Goal: Navigation & Orientation: Find specific page/section

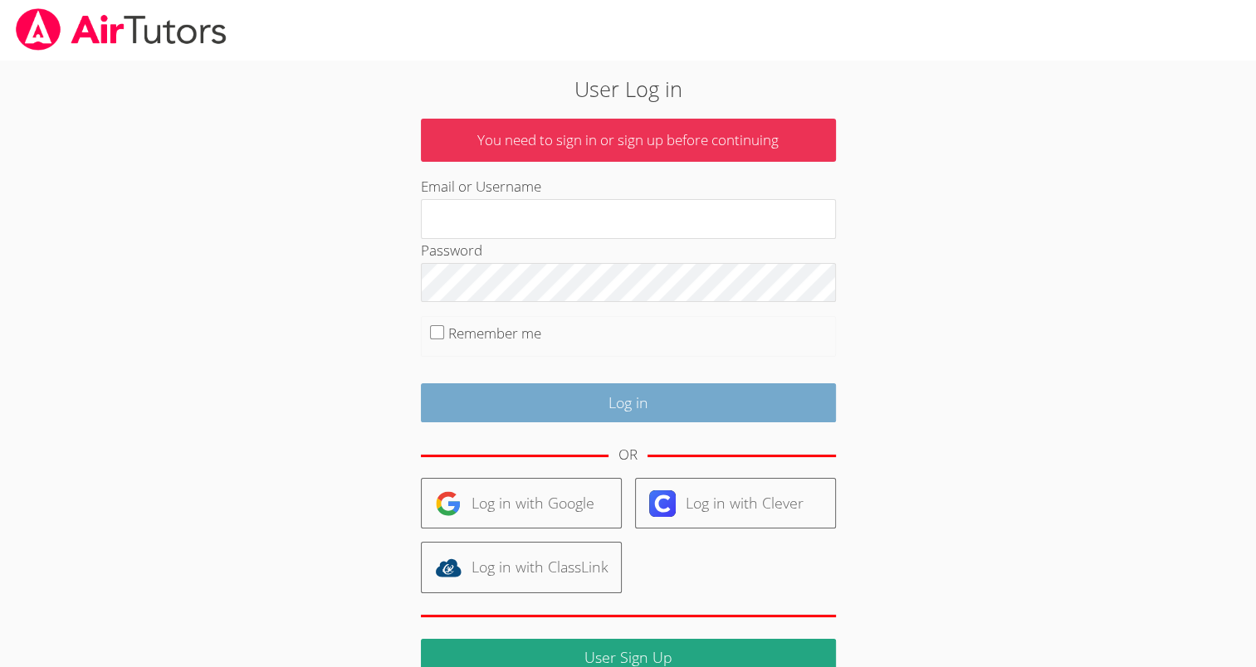
type input "[EMAIL_ADDRESS][DOMAIN_NAME]"
click at [558, 399] on input "Log in" at bounding box center [628, 402] width 415 height 39
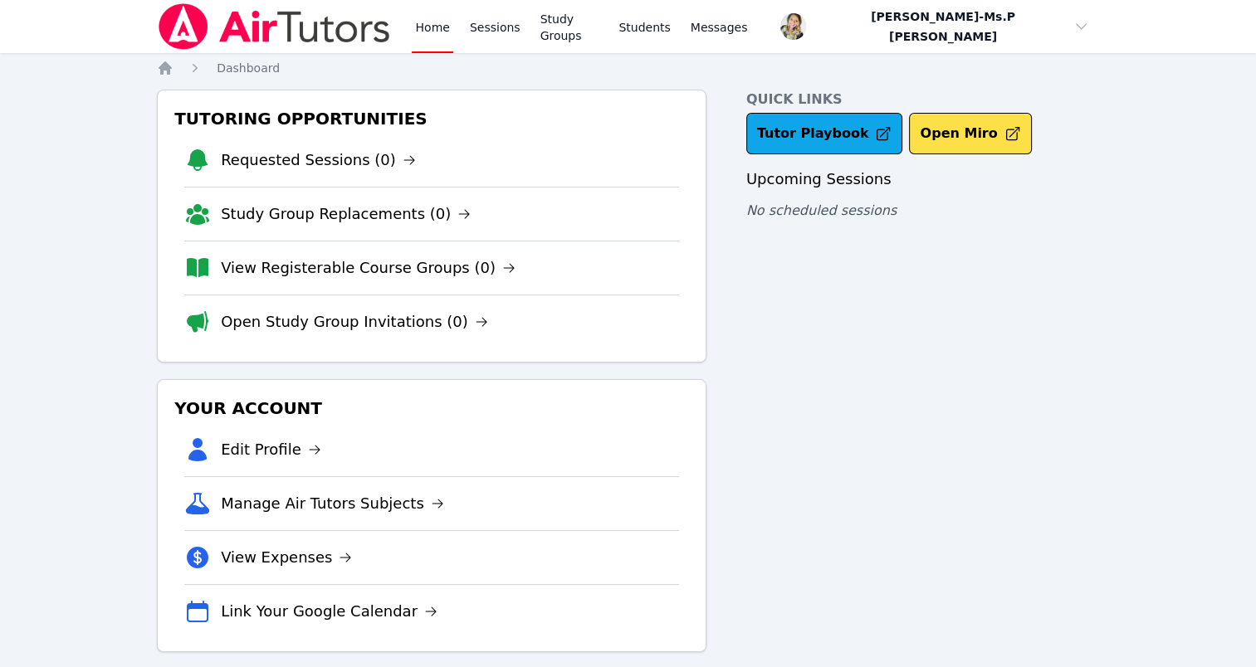
click at [386, 139] on li "Requested Sessions (0)" at bounding box center [431, 160] width 495 height 53
click at [365, 152] on link "Requested Sessions (0)" at bounding box center [318, 160] width 195 height 23
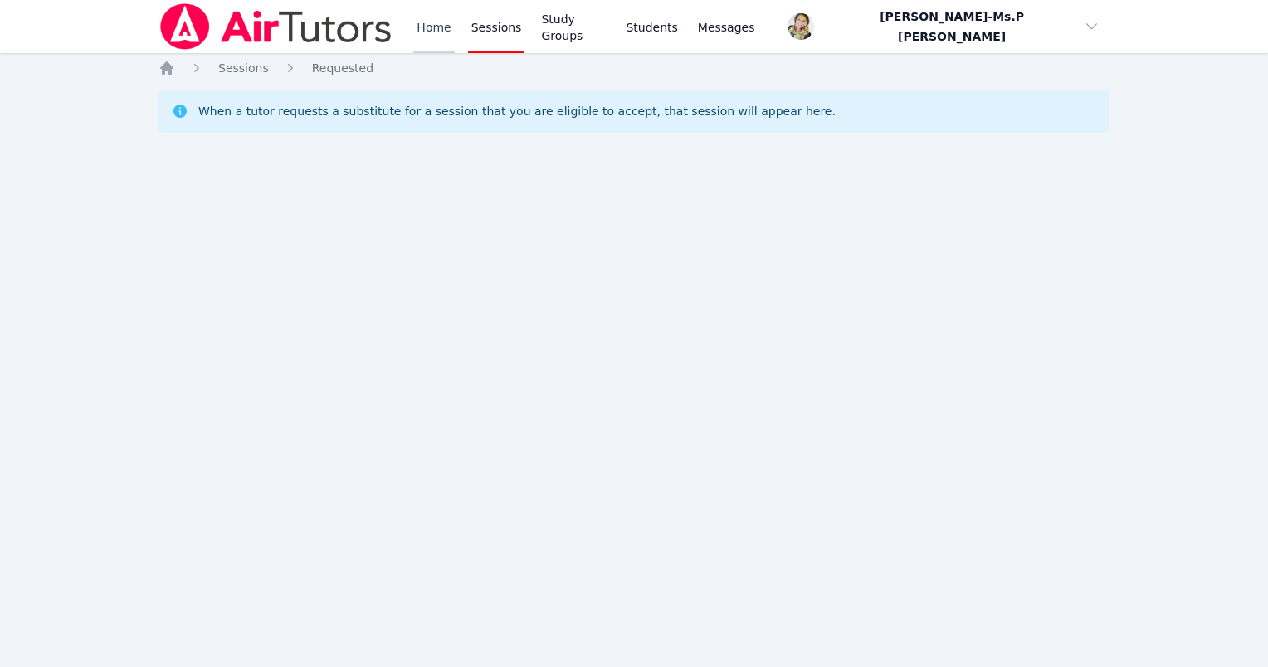
click at [452, 24] on link "Home" at bounding box center [433, 26] width 41 height 53
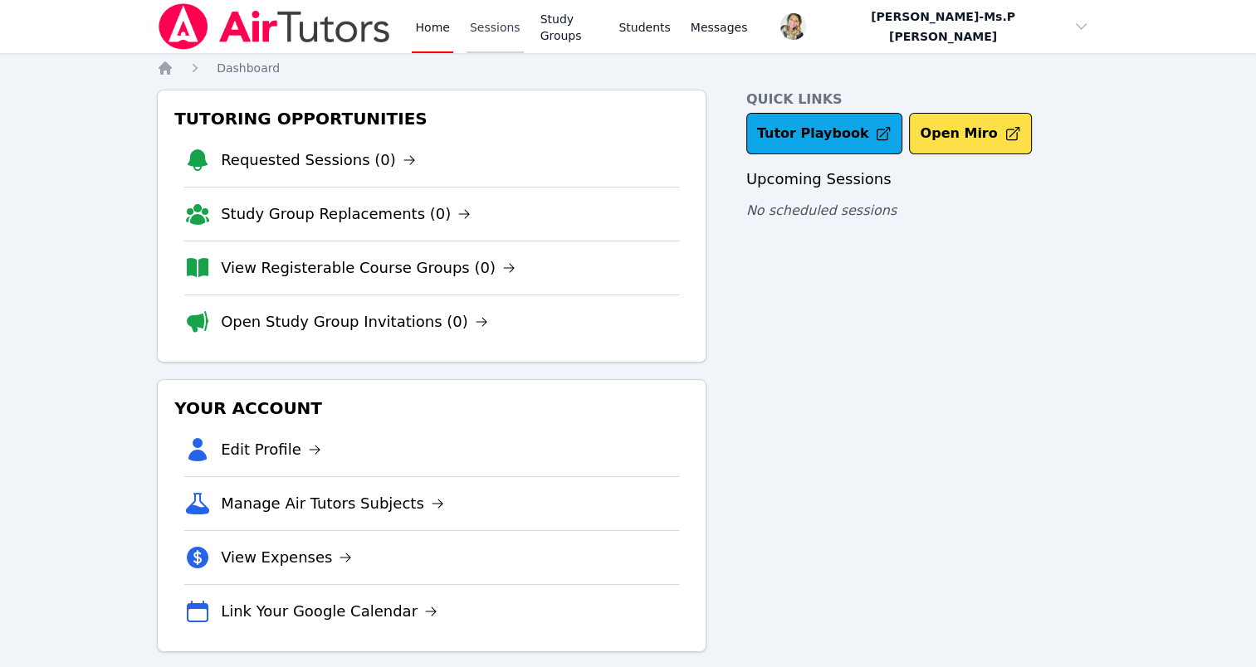
click at [487, 17] on link "Sessions" at bounding box center [494, 26] width 57 height 53
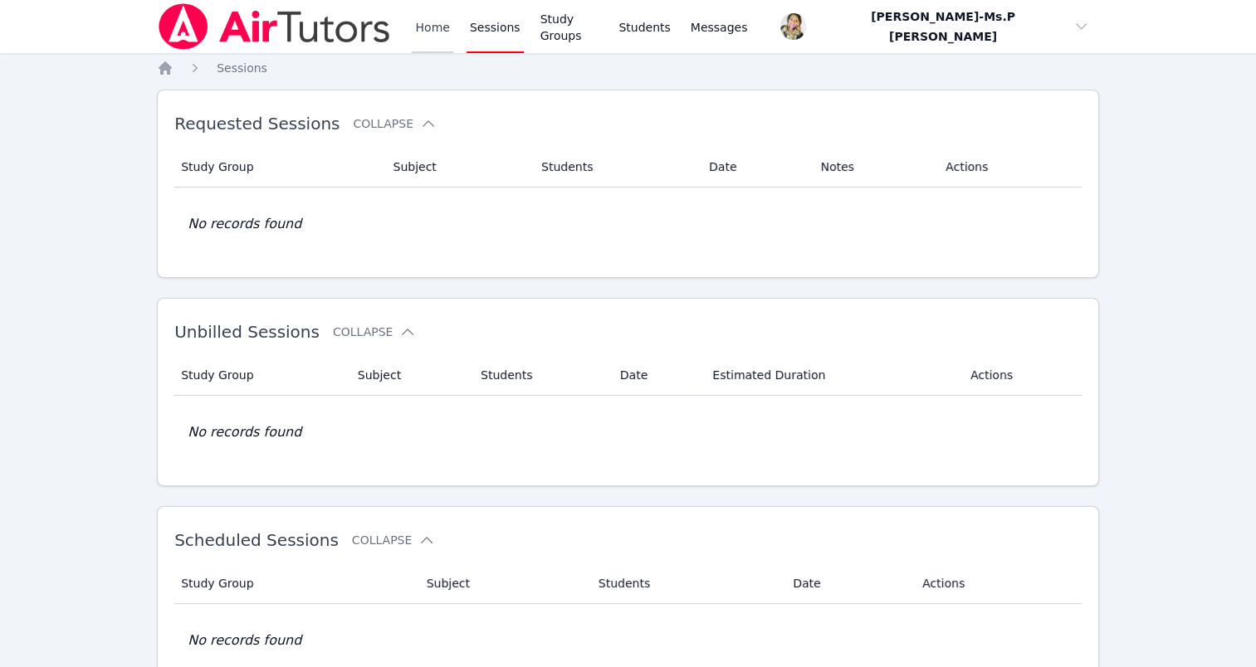
click at [425, 33] on link "Home" at bounding box center [432, 26] width 41 height 53
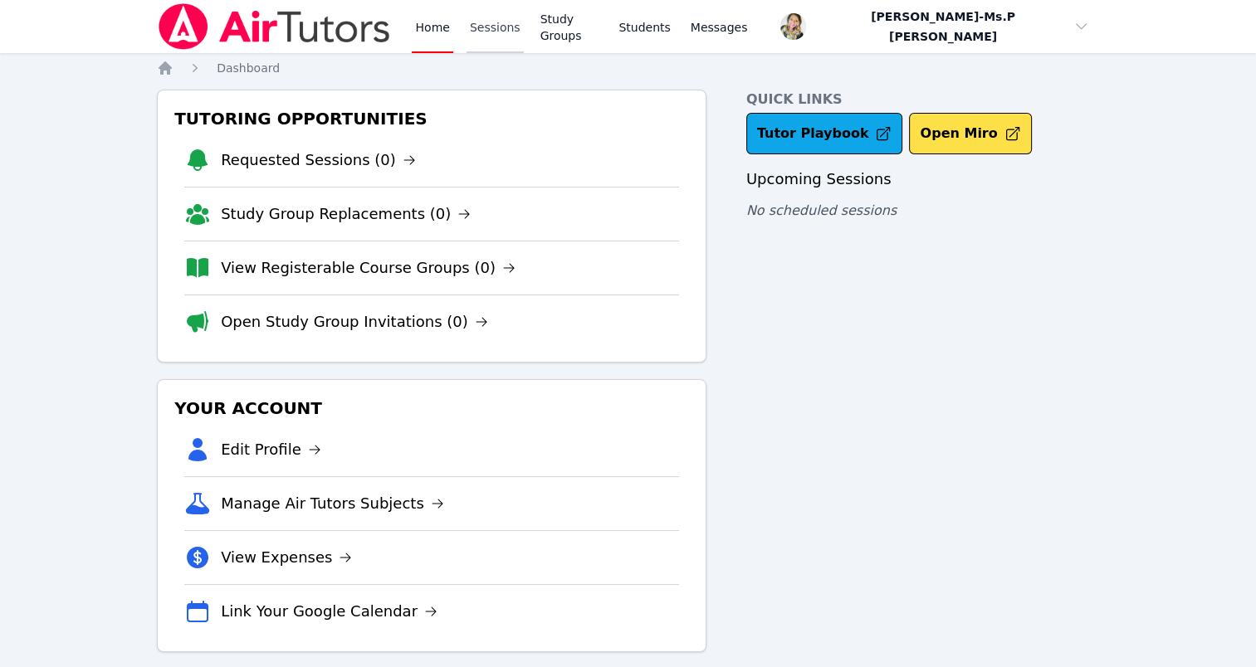
click at [474, 36] on link "Sessions" at bounding box center [494, 26] width 57 height 53
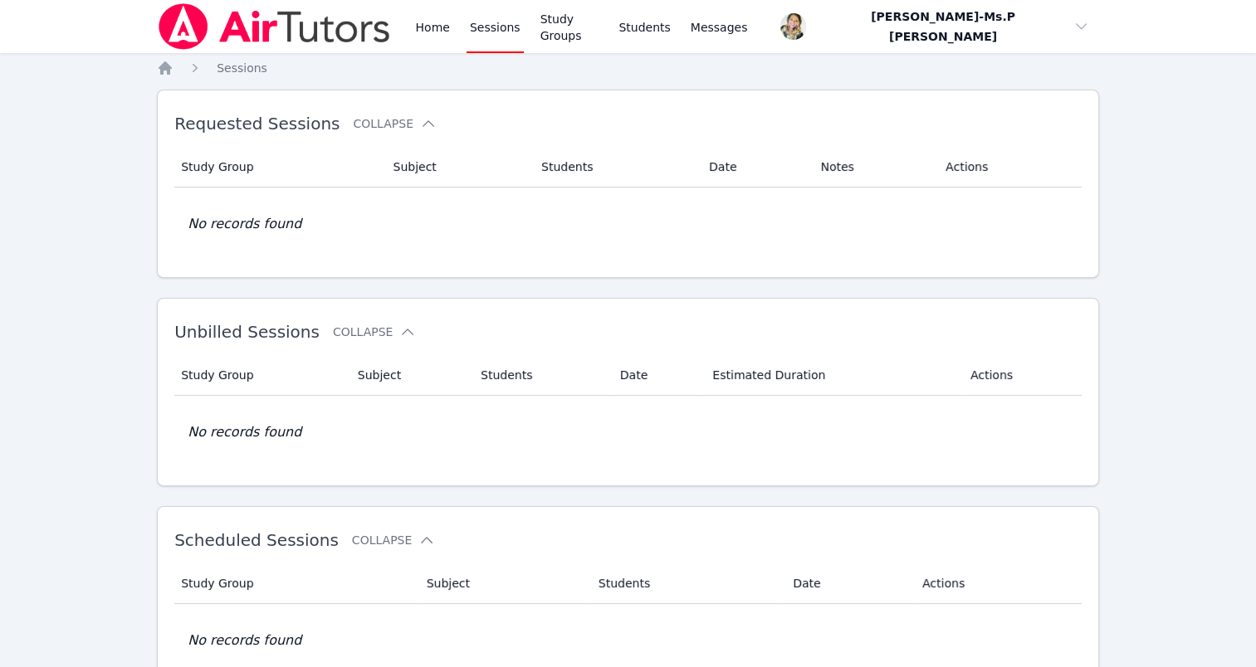
click at [406, 34] on div "Home Sessions Study Groups Students Messages" at bounding box center [453, 26] width 593 height 53
click at [432, 27] on link "Home" at bounding box center [432, 26] width 41 height 53
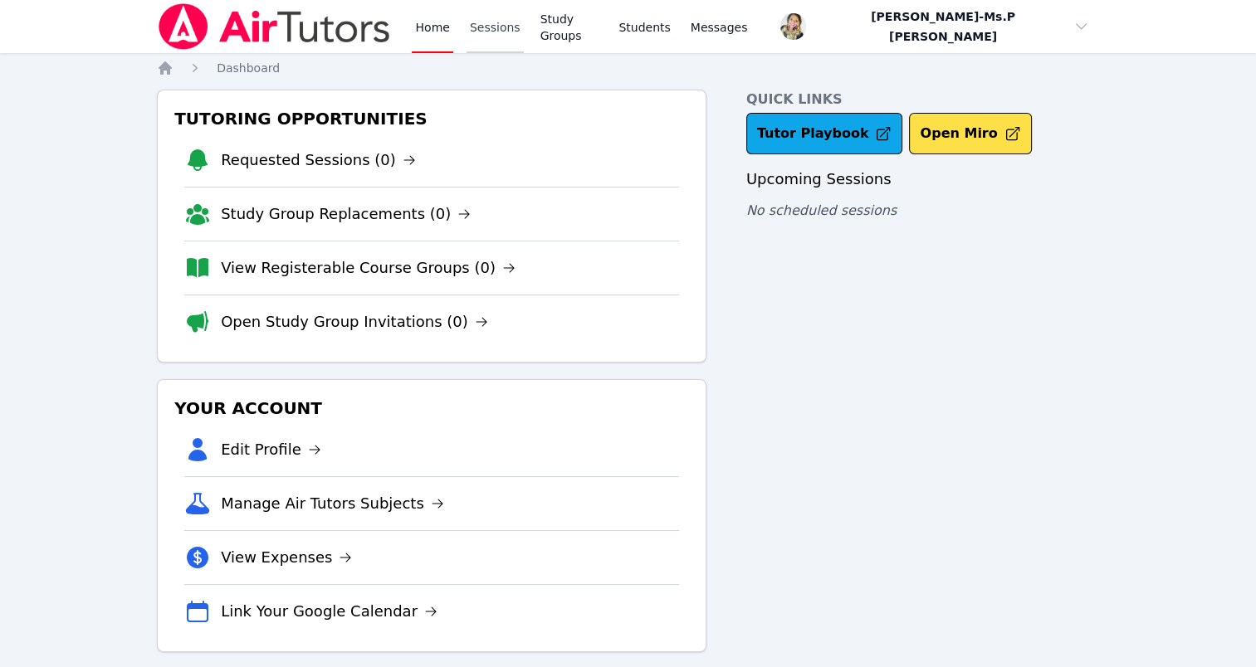
click at [482, 22] on link "Sessions" at bounding box center [494, 26] width 57 height 53
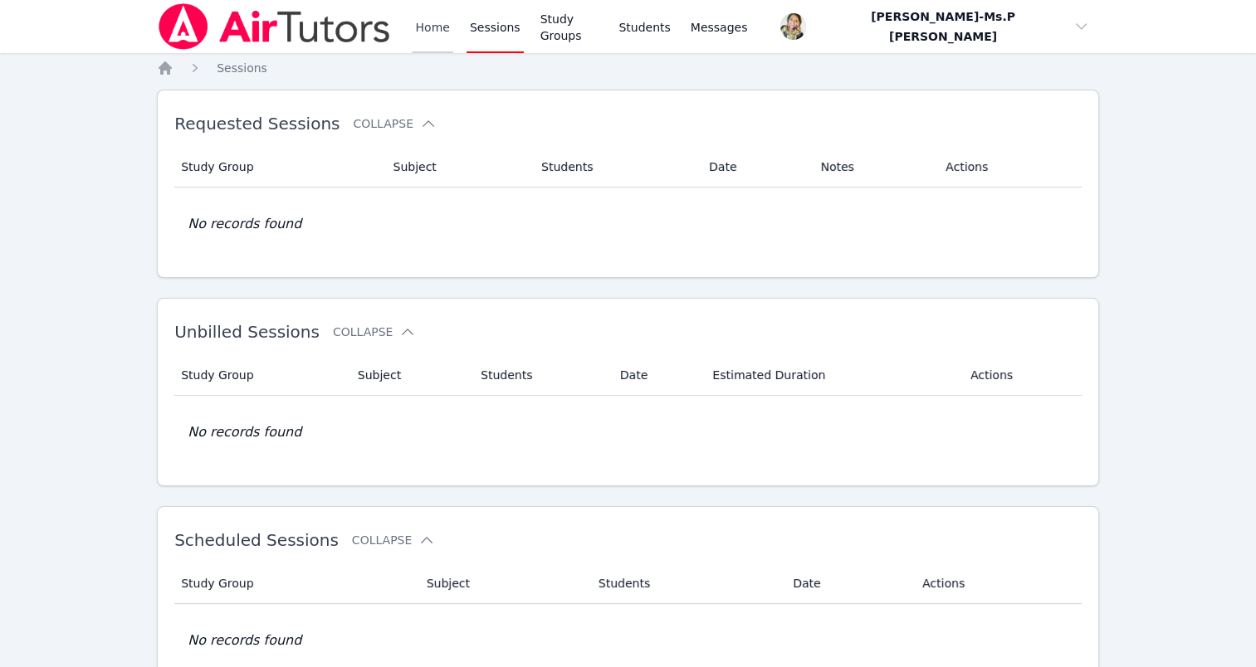
click at [418, 29] on link "Home" at bounding box center [432, 26] width 41 height 53
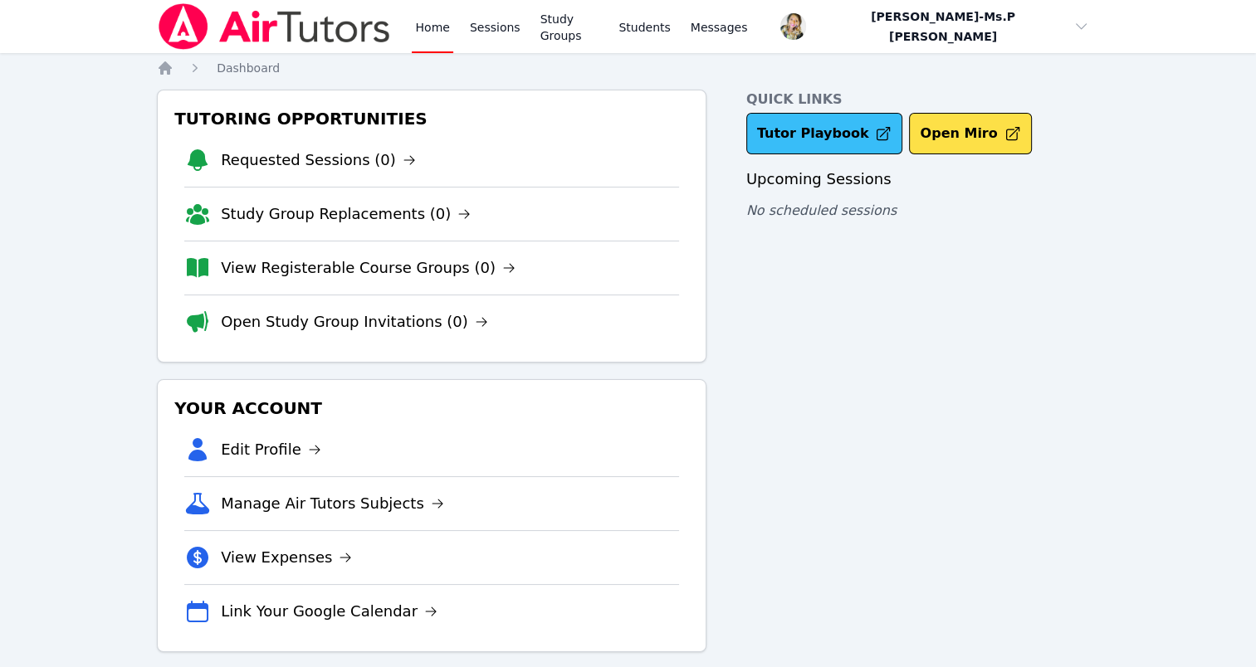
click at [820, 128] on link "Tutor Playbook" at bounding box center [824, 133] width 157 height 41
click at [318, 171] on link "Requested Sessions (0)" at bounding box center [318, 160] width 195 height 23
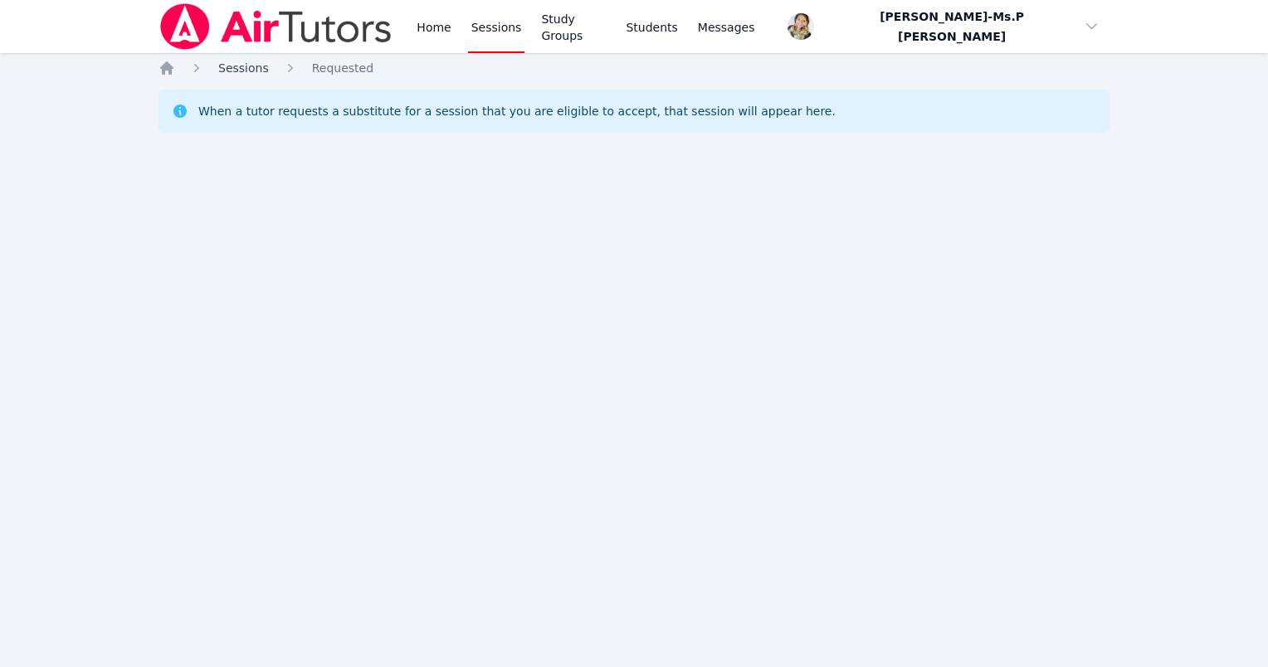
click at [245, 60] on link "Sessions" at bounding box center [243, 68] width 51 height 17
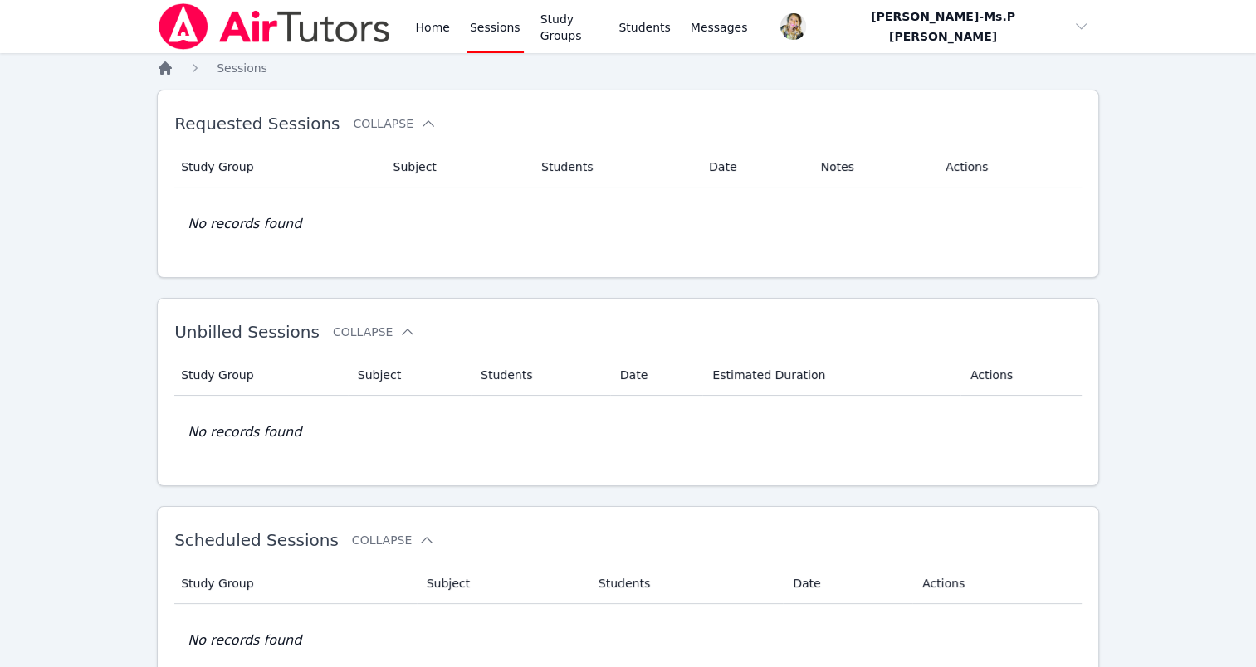
click at [166, 61] on icon "Breadcrumb" at bounding box center [165, 68] width 17 height 17
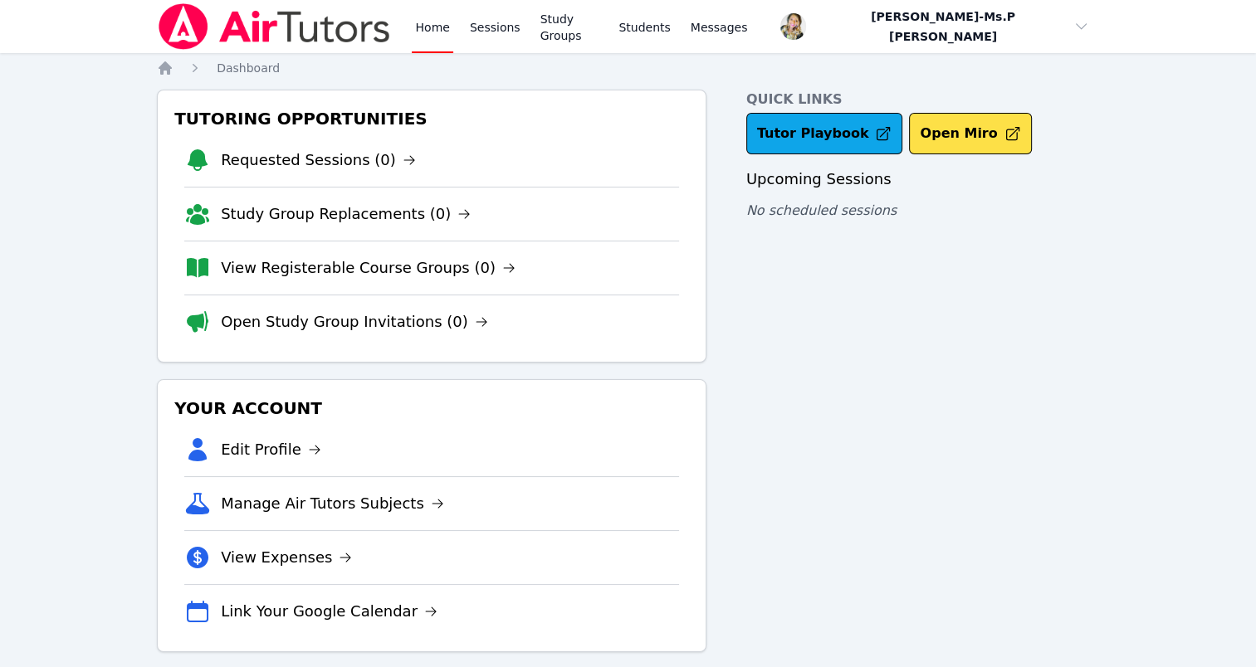
click at [969, 448] on div "Quick Links Tutor Playbook Open Miro Upcoming Sessions No scheduled sessions" at bounding box center [922, 371] width 353 height 563
click at [491, 30] on link "Sessions" at bounding box center [494, 26] width 57 height 53
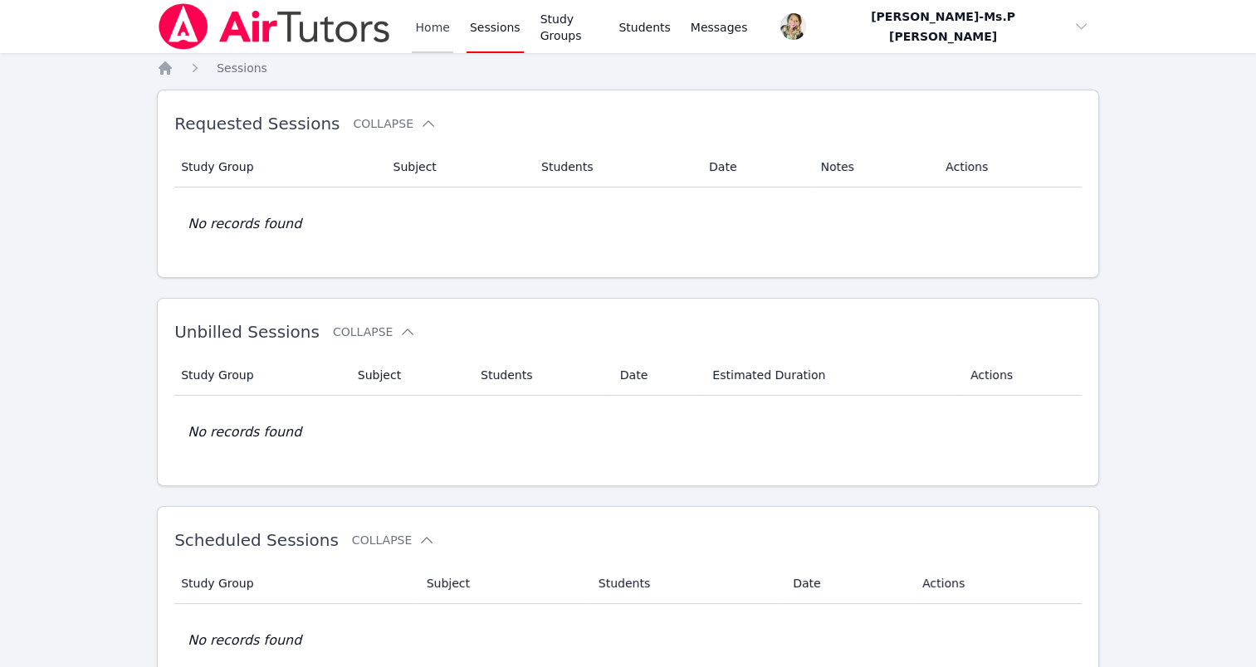
click at [429, 22] on link "Home" at bounding box center [432, 26] width 41 height 53
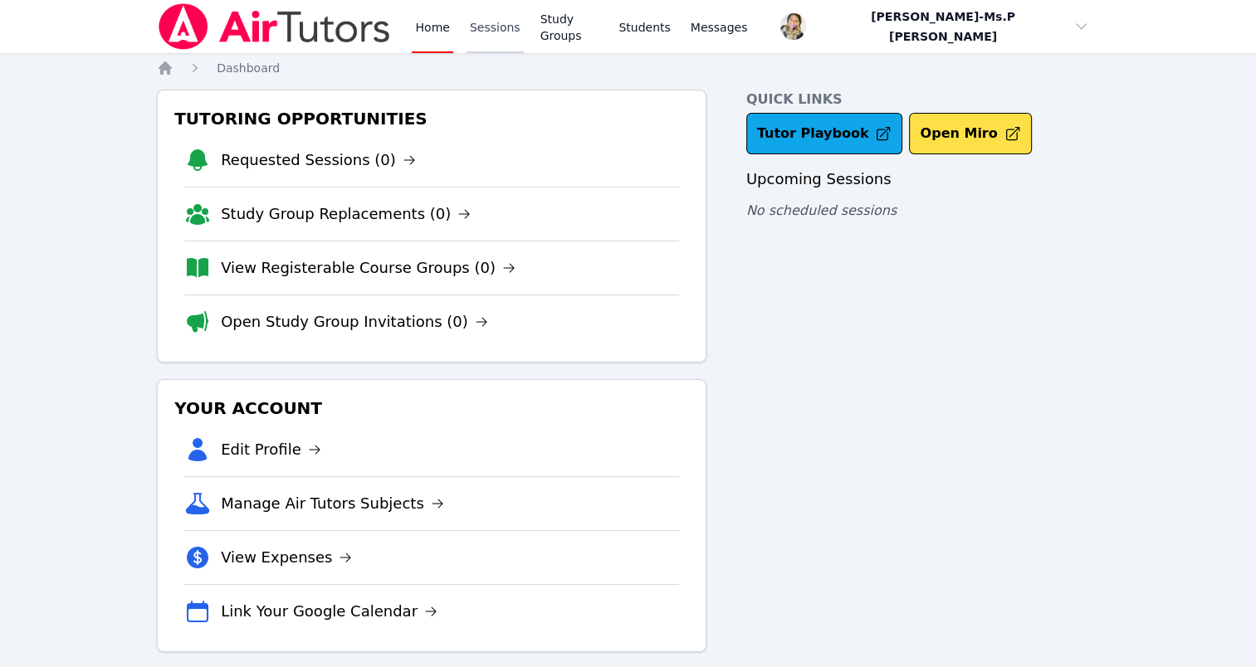
click at [478, 24] on link "Sessions" at bounding box center [494, 26] width 57 height 53
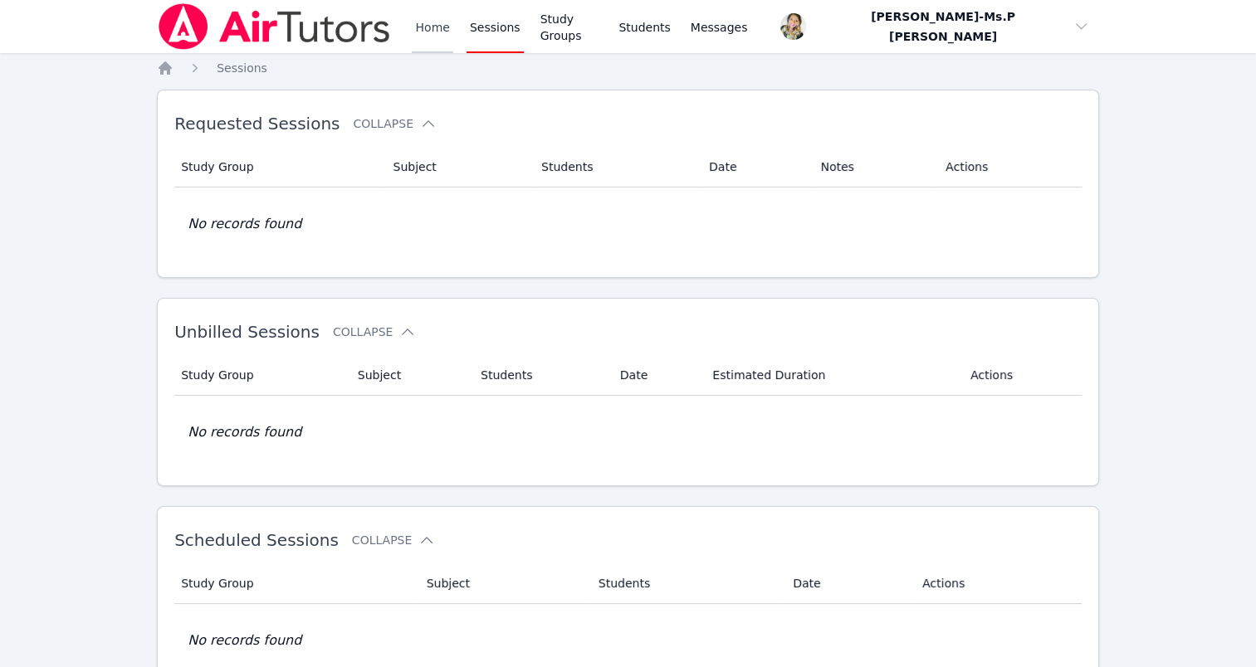
click at [431, 37] on link "Home" at bounding box center [432, 26] width 41 height 53
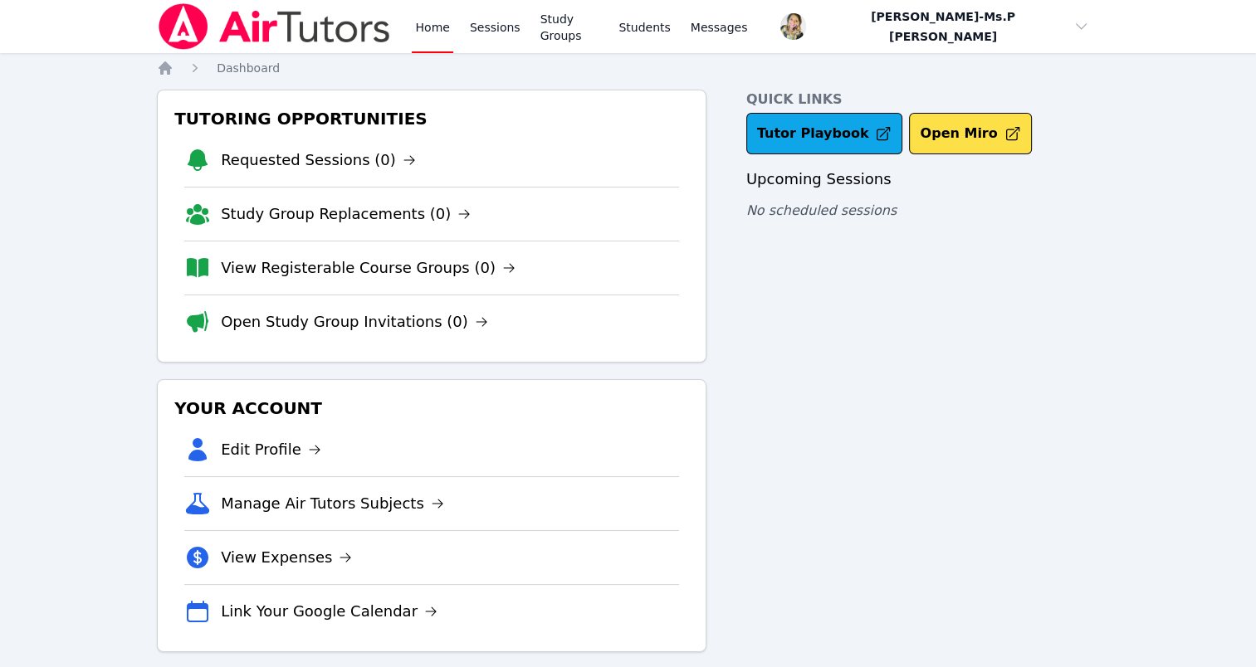
click at [417, 31] on link "Home" at bounding box center [432, 26] width 41 height 53
click at [497, 16] on link "Sessions" at bounding box center [494, 26] width 57 height 53
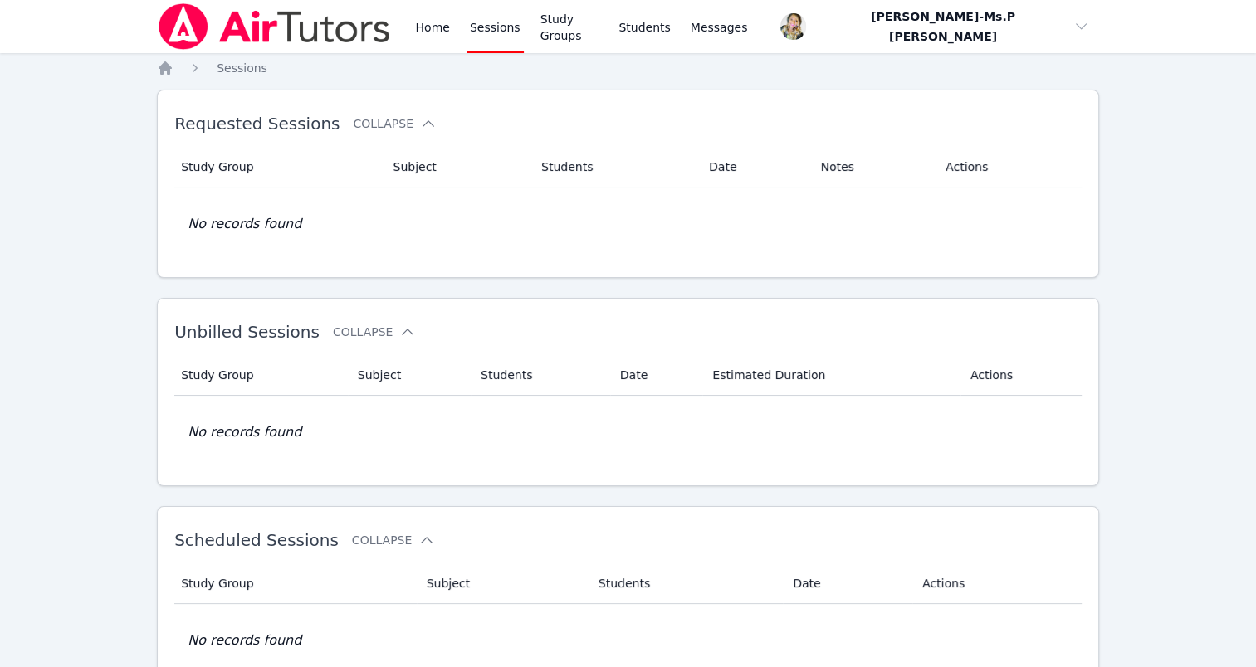
click at [385, 30] on img at bounding box center [274, 26] width 235 height 46
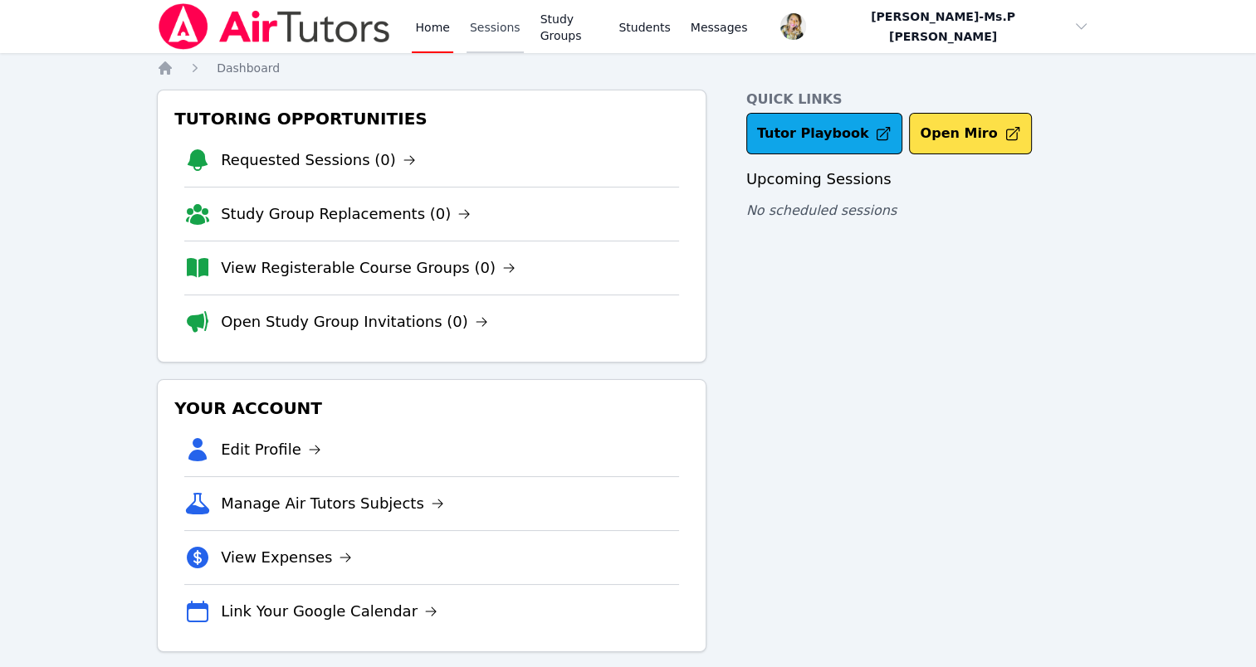
click at [488, 21] on link "Sessions" at bounding box center [494, 26] width 57 height 53
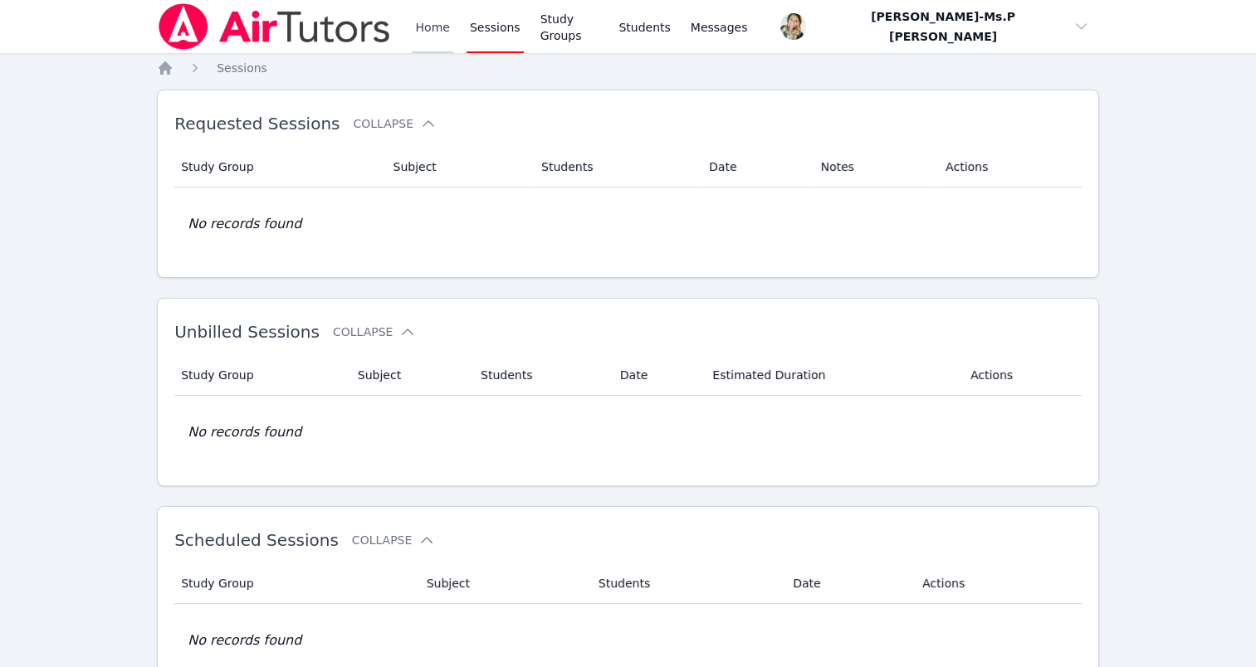
click at [447, 28] on link "Home" at bounding box center [432, 26] width 41 height 53
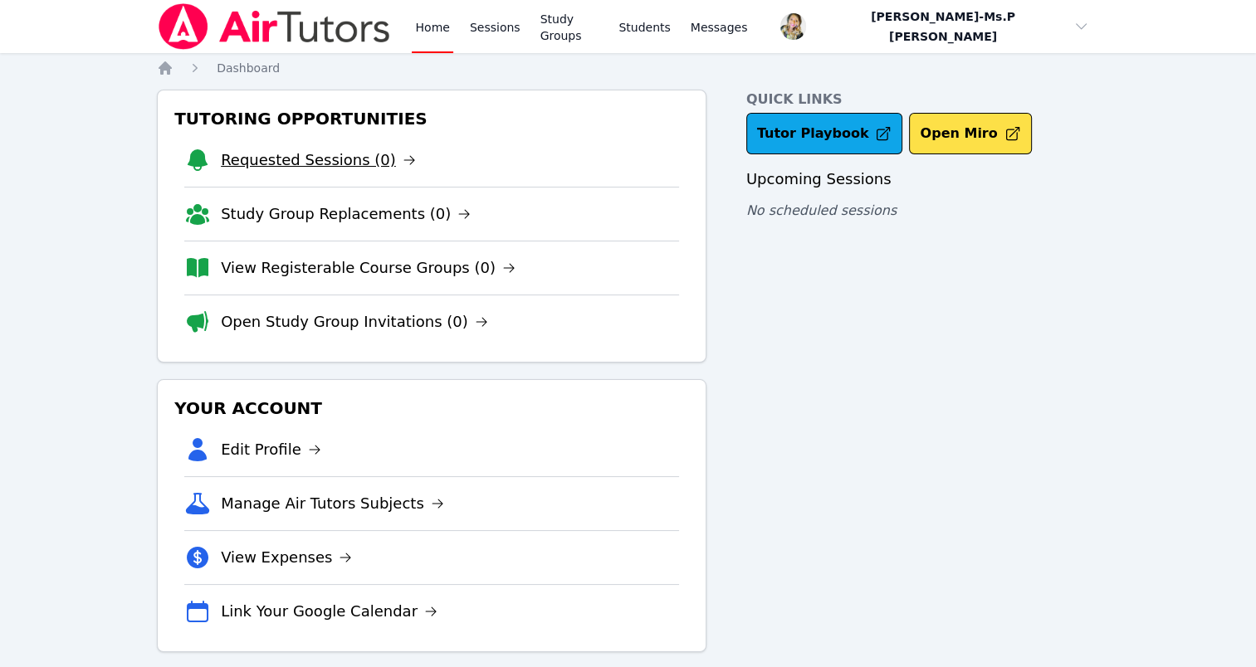
click at [343, 168] on link "Requested Sessions (0)" at bounding box center [318, 160] width 195 height 23
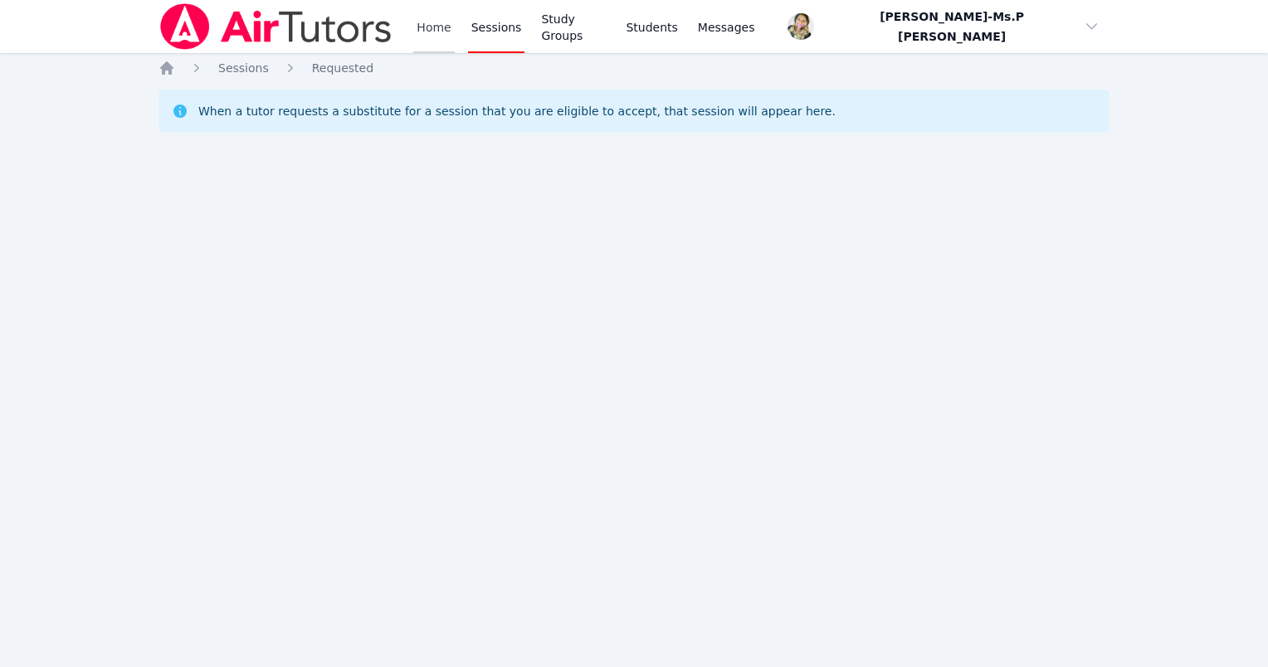
click at [428, 24] on link "Home" at bounding box center [433, 26] width 41 height 53
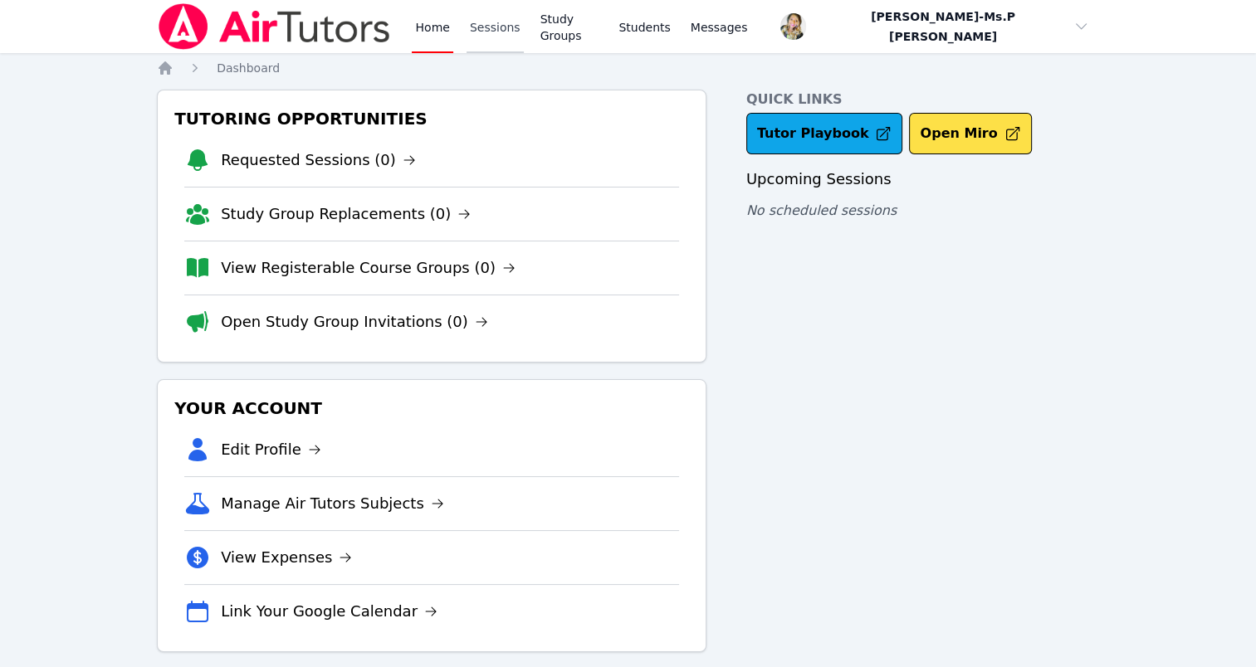
click at [480, 7] on link "Sessions" at bounding box center [494, 26] width 57 height 53
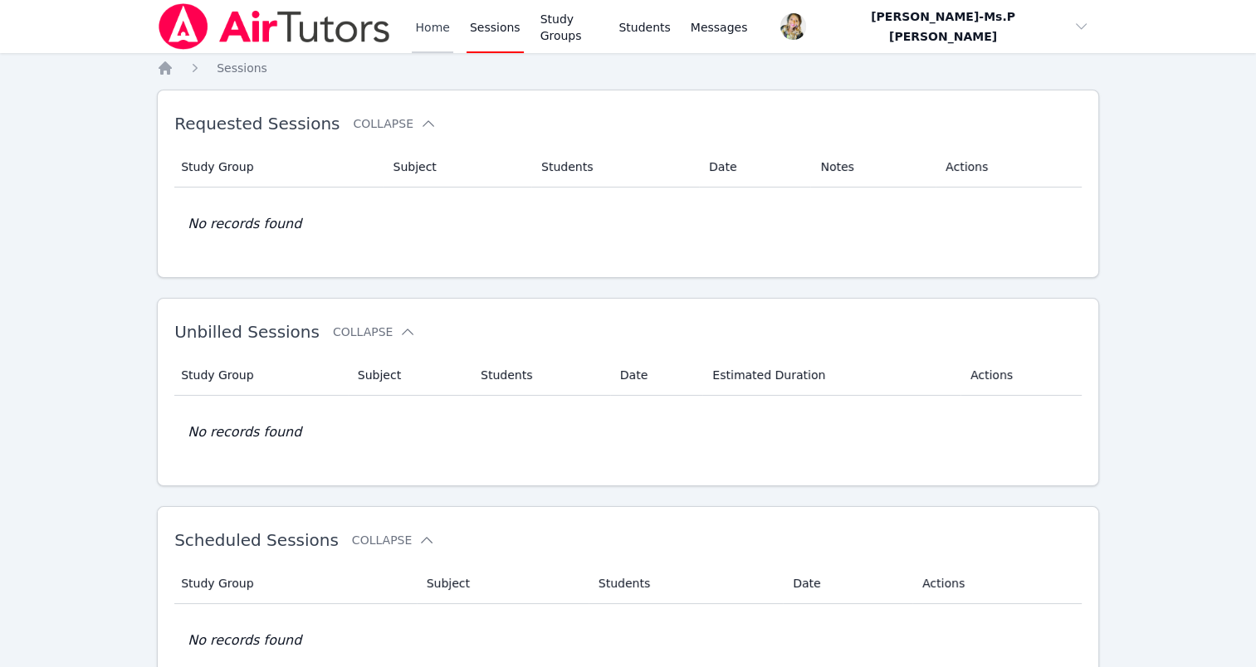
click at [426, 29] on link "Home" at bounding box center [432, 26] width 41 height 53
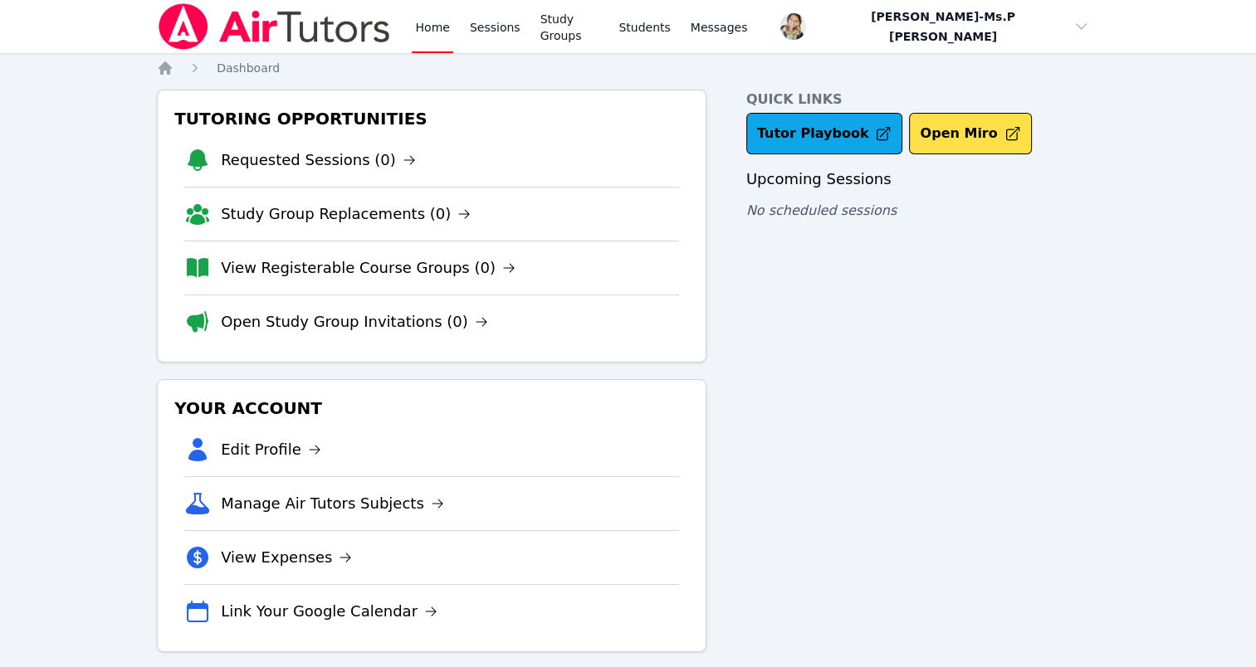
click at [426, 29] on link "Home" at bounding box center [432, 26] width 41 height 53
click at [486, 37] on link "Sessions" at bounding box center [494, 26] width 57 height 53
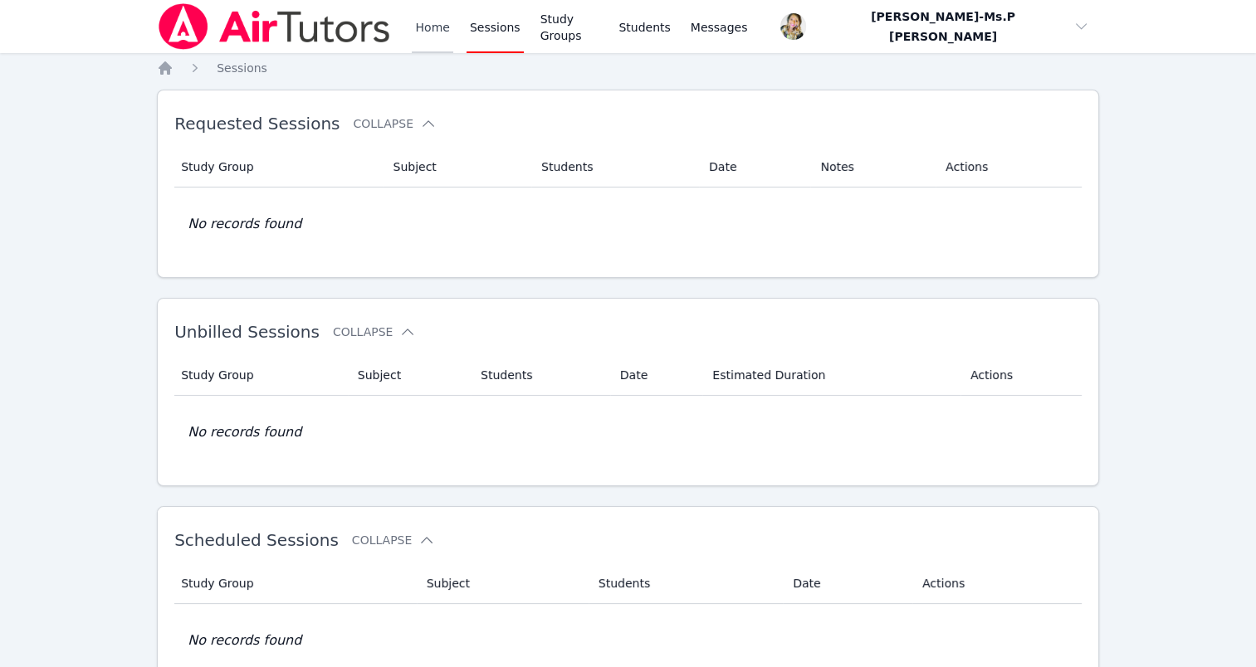
click at [446, 29] on link "Home" at bounding box center [432, 26] width 41 height 53
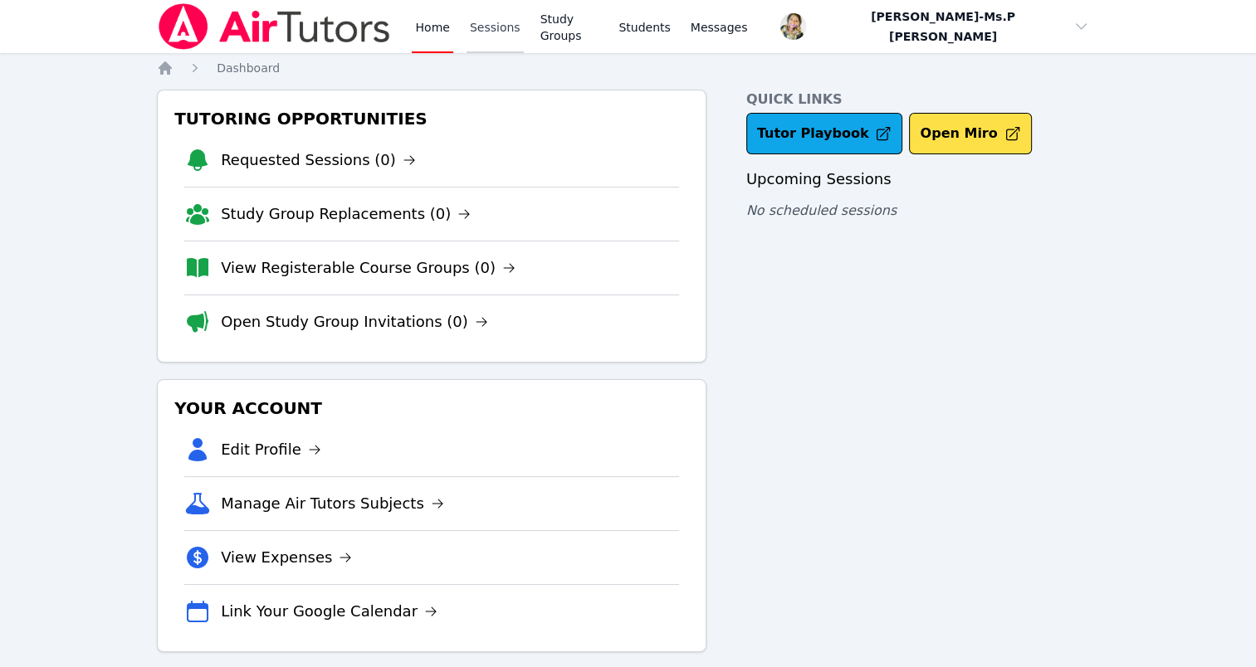
click at [497, 14] on link "Sessions" at bounding box center [494, 26] width 57 height 53
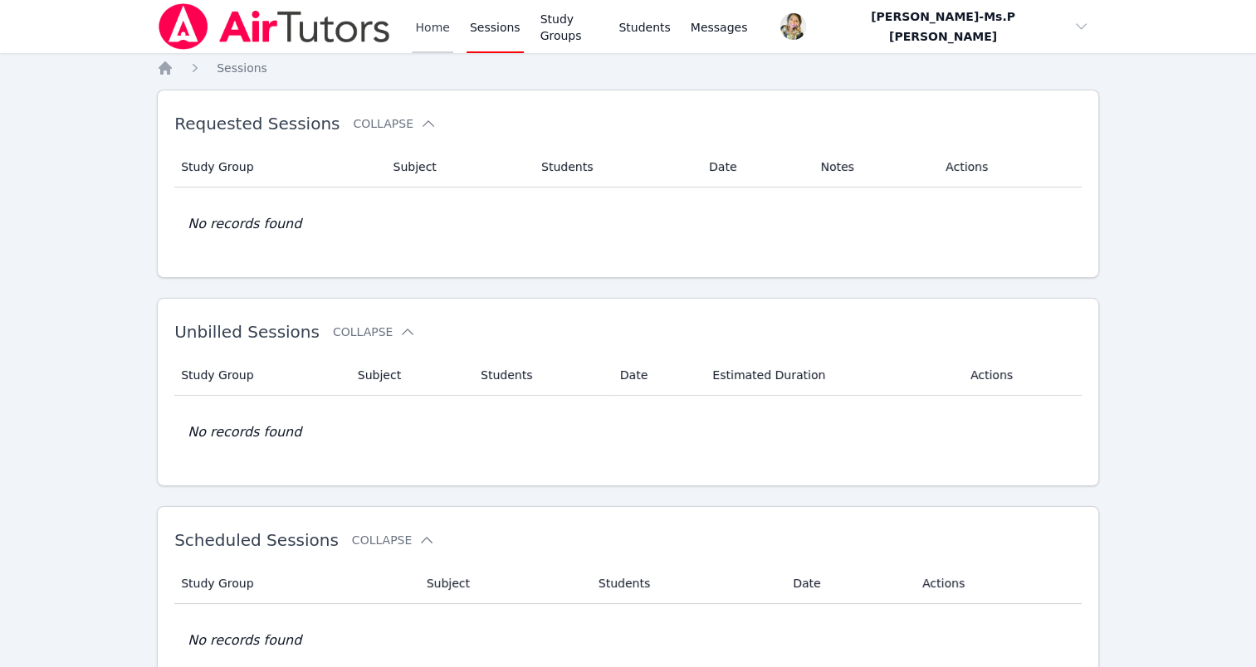
click at [446, 28] on link "Home" at bounding box center [432, 26] width 41 height 53
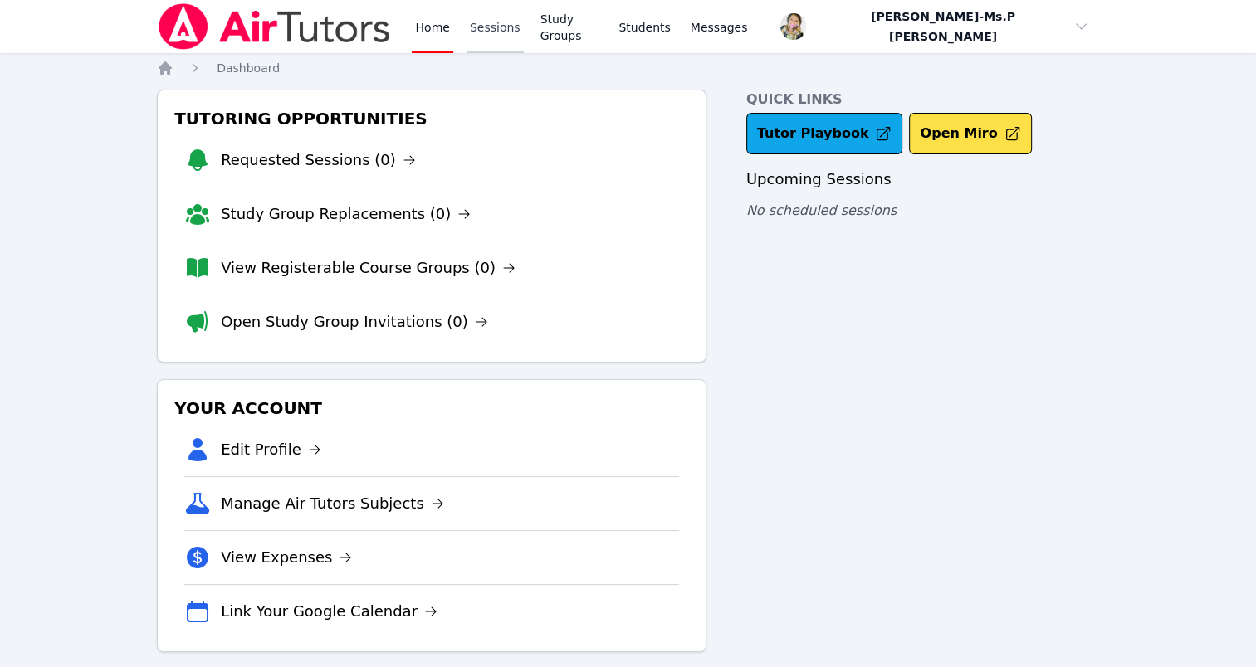
click at [494, 17] on link "Sessions" at bounding box center [494, 26] width 57 height 53
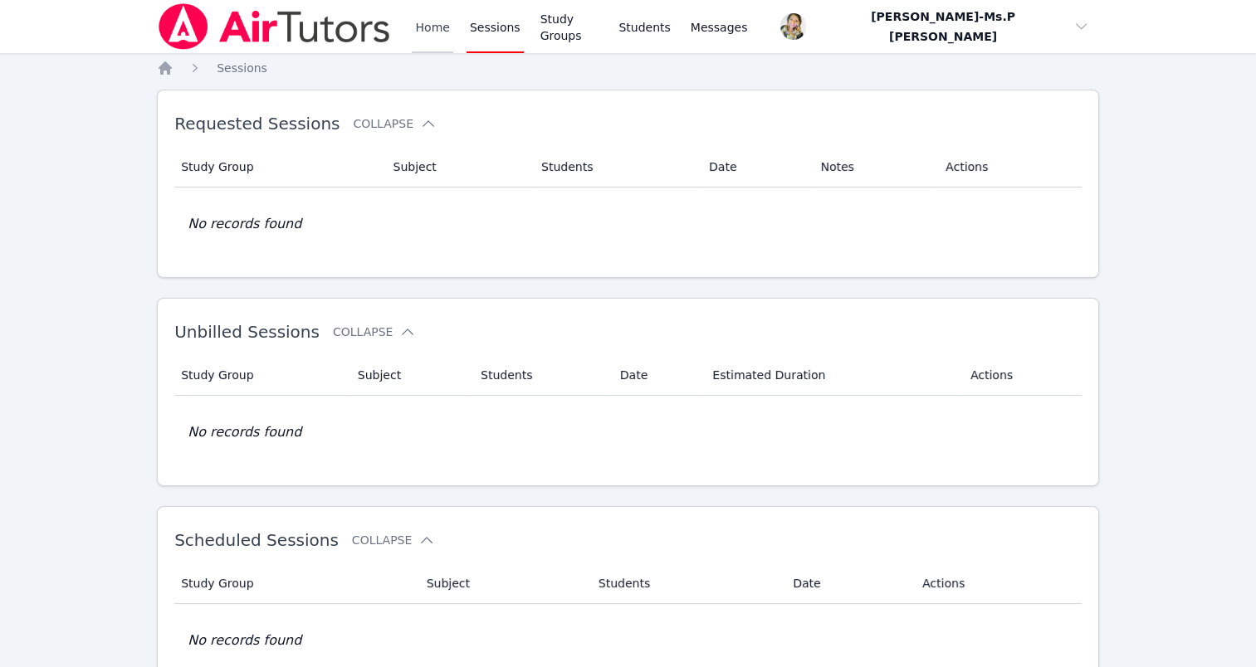
click at [422, 23] on link "Home" at bounding box center [432, 26] width 41 height 53
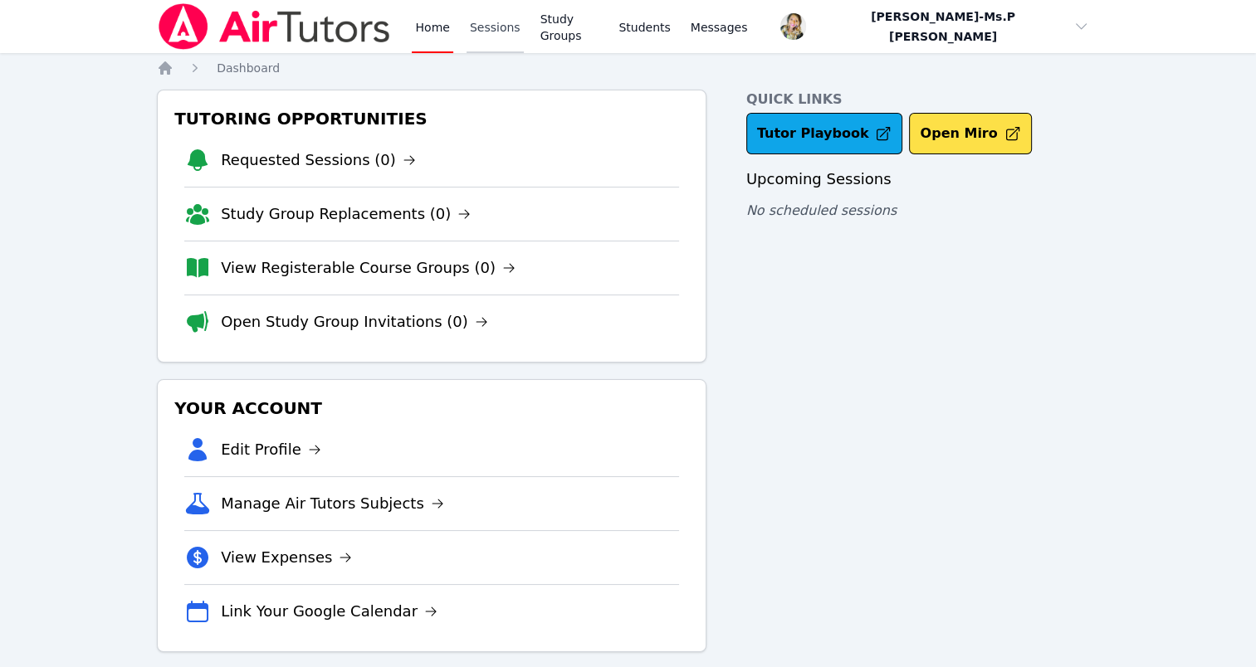
click at [503, 35] on link "Sessions" at bounding box center [494, 26] width 57 height 53
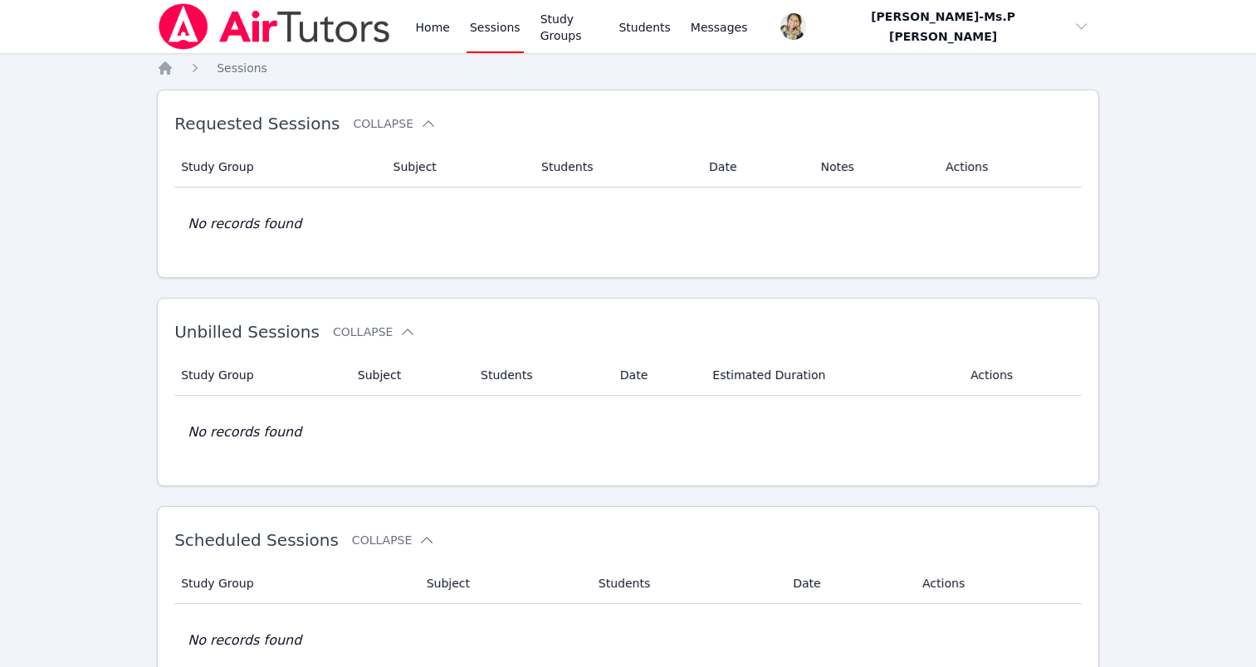
click at [480, 22] on link "Sessions" at bounding box center [494, 26] width 57 height 53
click at [422, 27] on link "Home" at bounding box center [432, 26] width 41 height 53
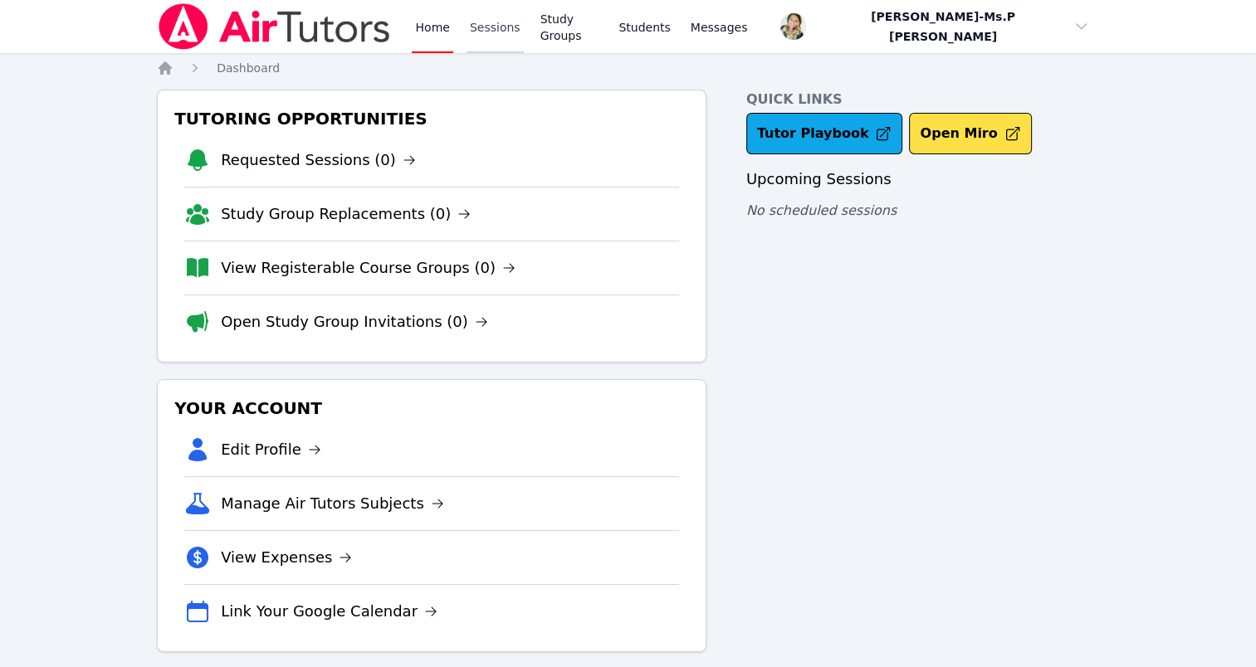
click at [479, 19] on link "Sessions" at bounding box center [494, 26] width 57 height 53
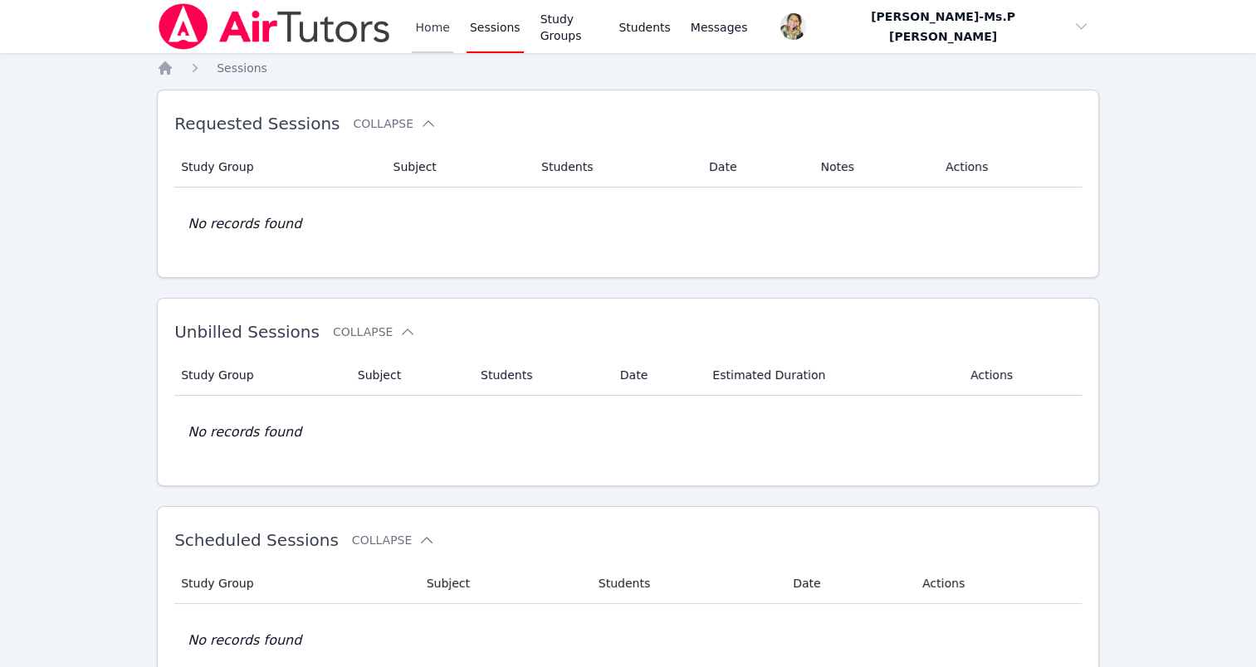
click at [438, 27] on link "Home" at bounding box center [432, 26] width 41 height 53
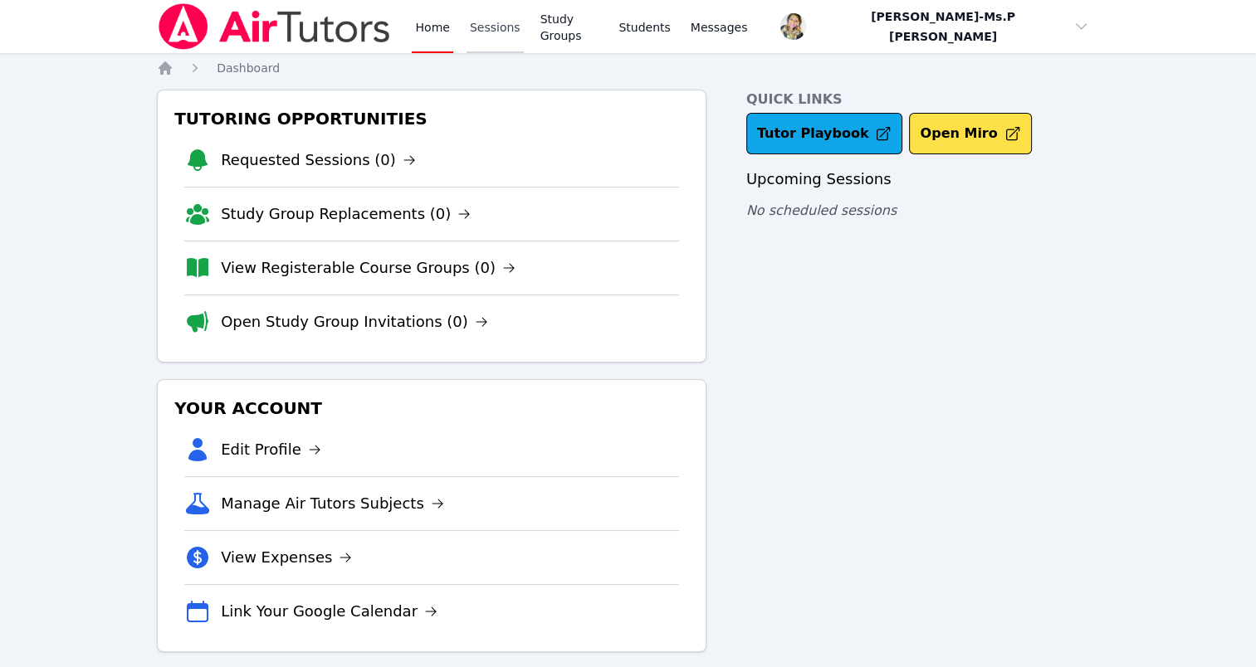
click at [505, 16] on link "Sessions" at bounding box center [494, 26] width 57 height 53
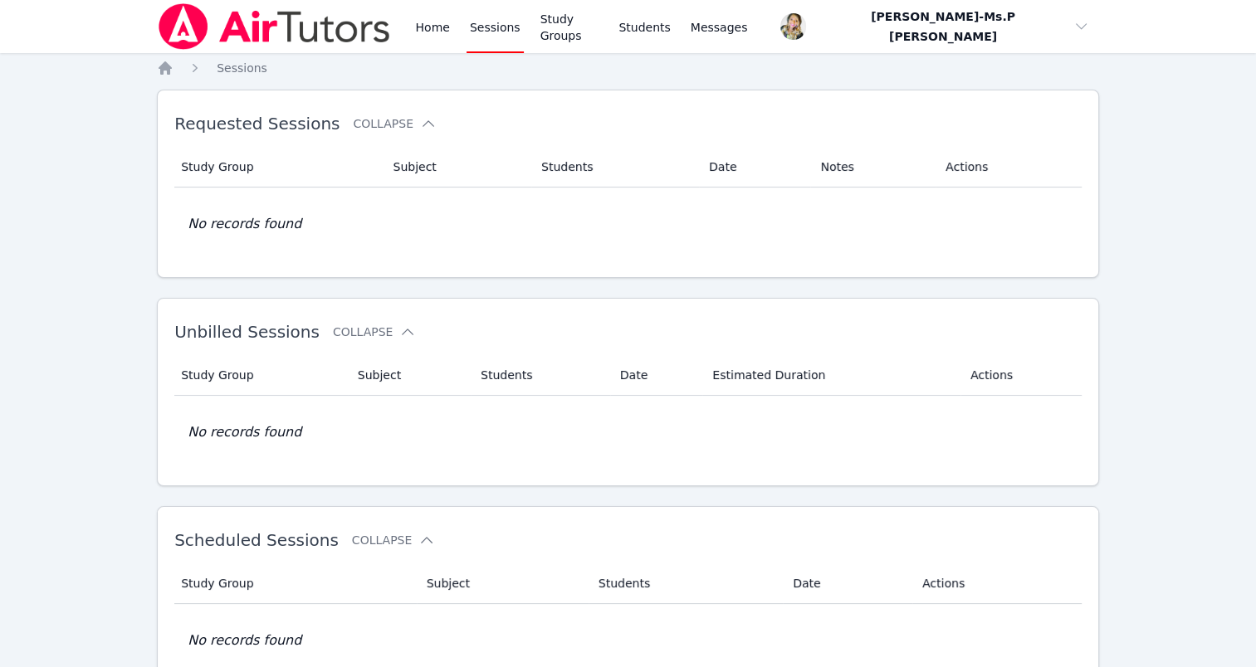
click at [405, 30] on div "Home Sessions Study Groups Students Messages" at bounding box center [453, 26] width 593 height 53
click at [433, 22] on link "Home" at bounding box center [432, 26] width 41 height 53
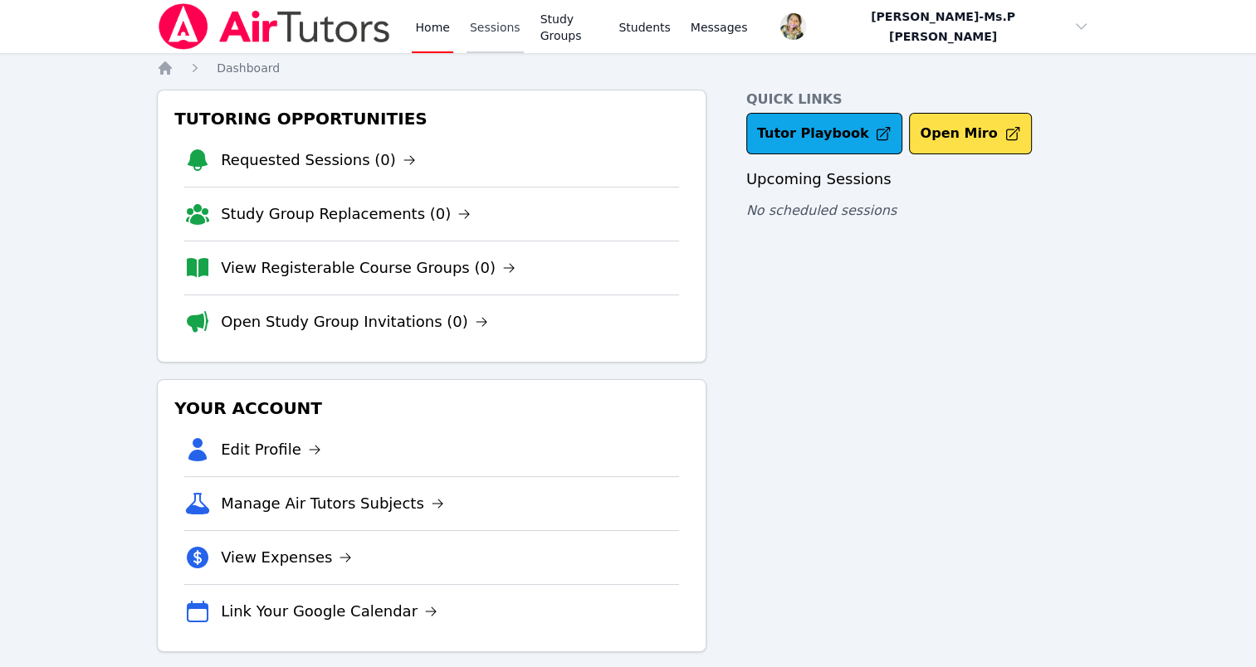
click at [479, 22] on link "Sessions" at bounding box center [494, 26] width 57 height 53
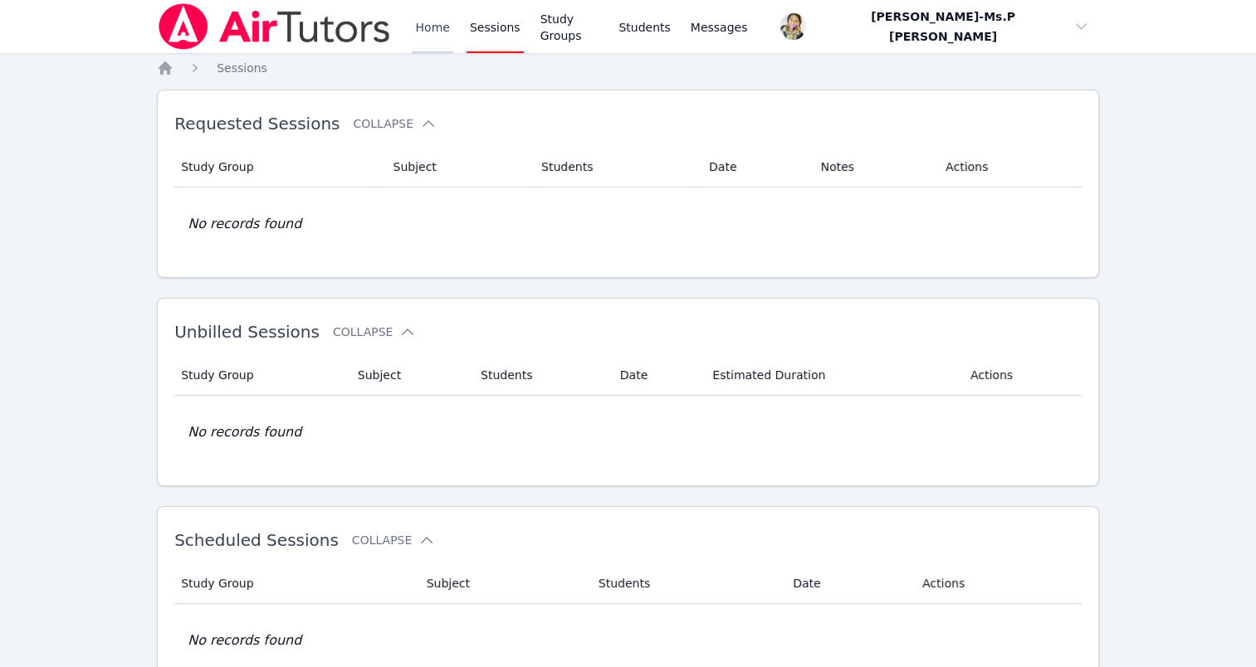
click at [439, 33] on link "Home" at bounding box center [432, 26] width 41 height 53
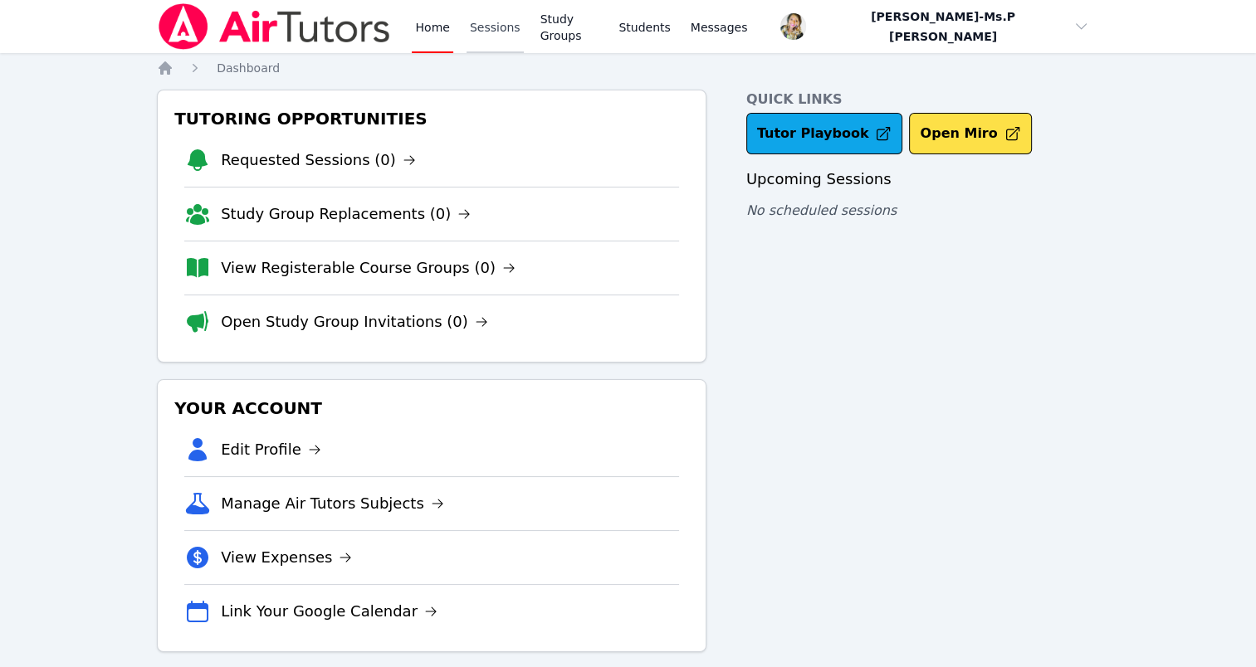
click at [488, 35] on link "Sessions" at bounding box center [494, 26] width 57 height 53
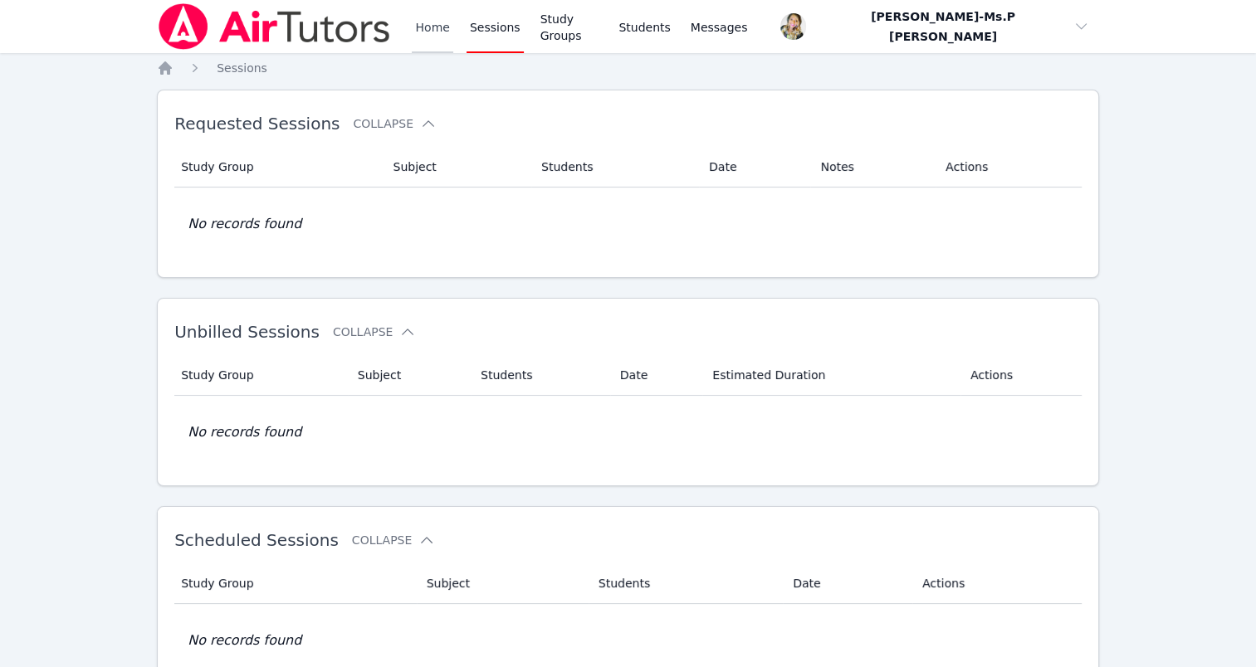
click at [415, 25] on link "Home" at bounding box center [432, 26] width 41 height 53
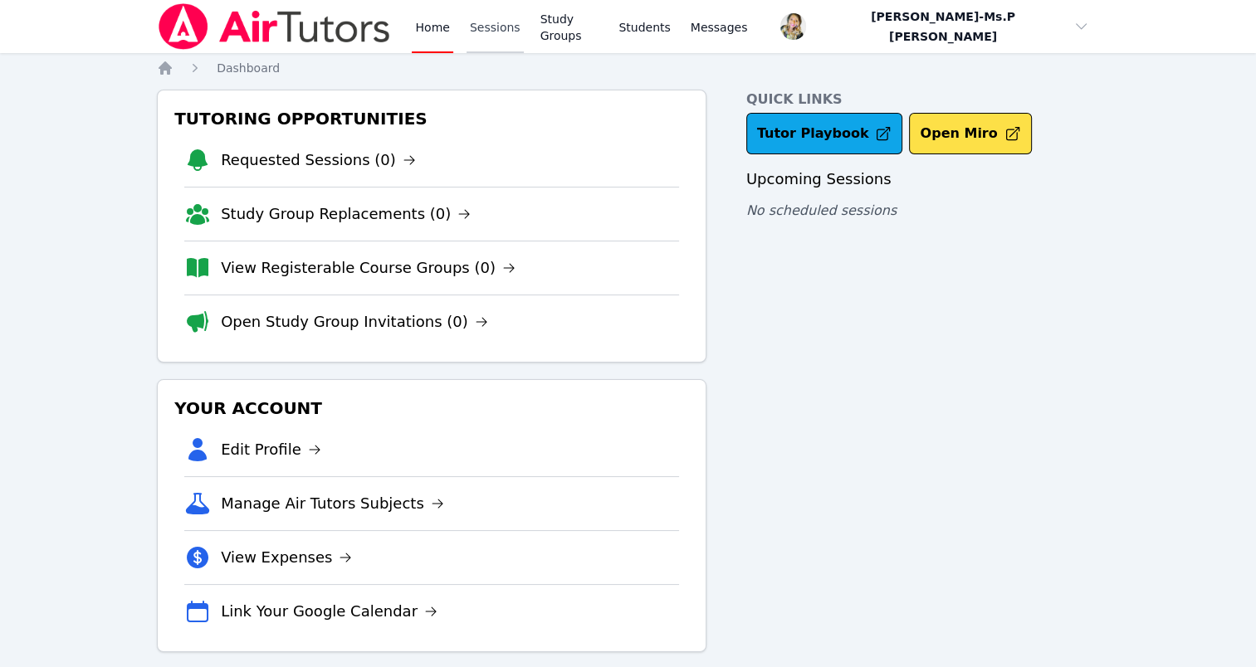
click at [490, 33] on link "Sessions" at bounding box center [494, 26] width 57 height 53
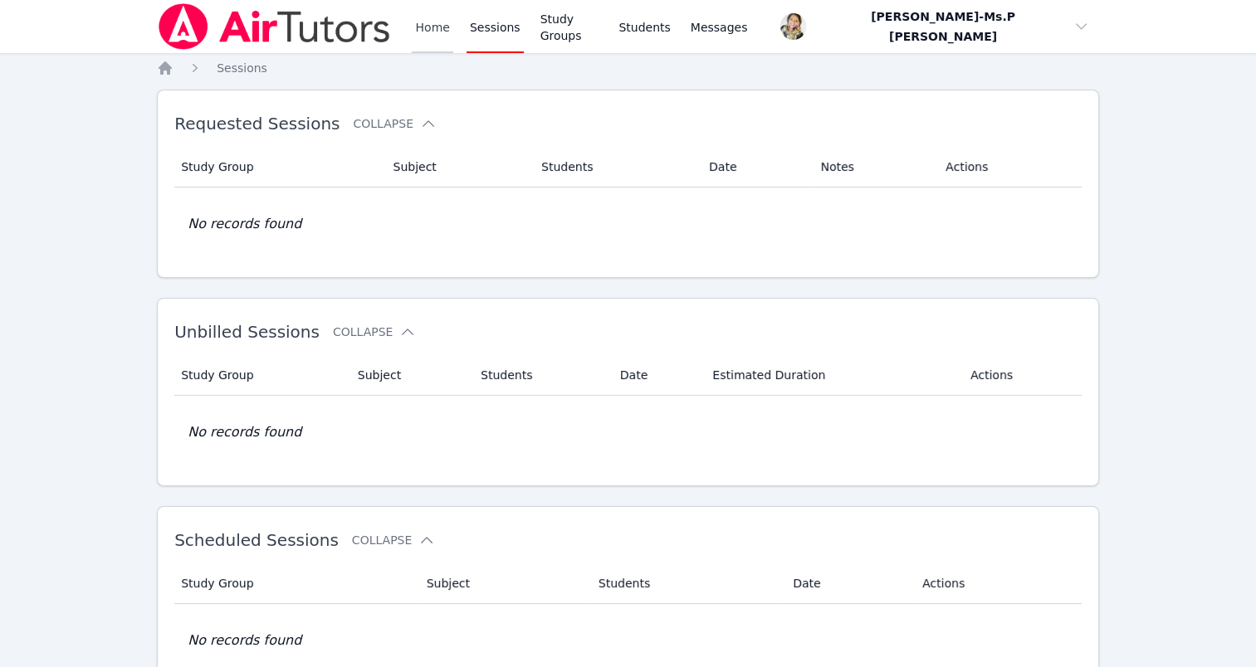
click at [432, 27] on link "Home" at bounding box center [432, 26] width 41 height 53
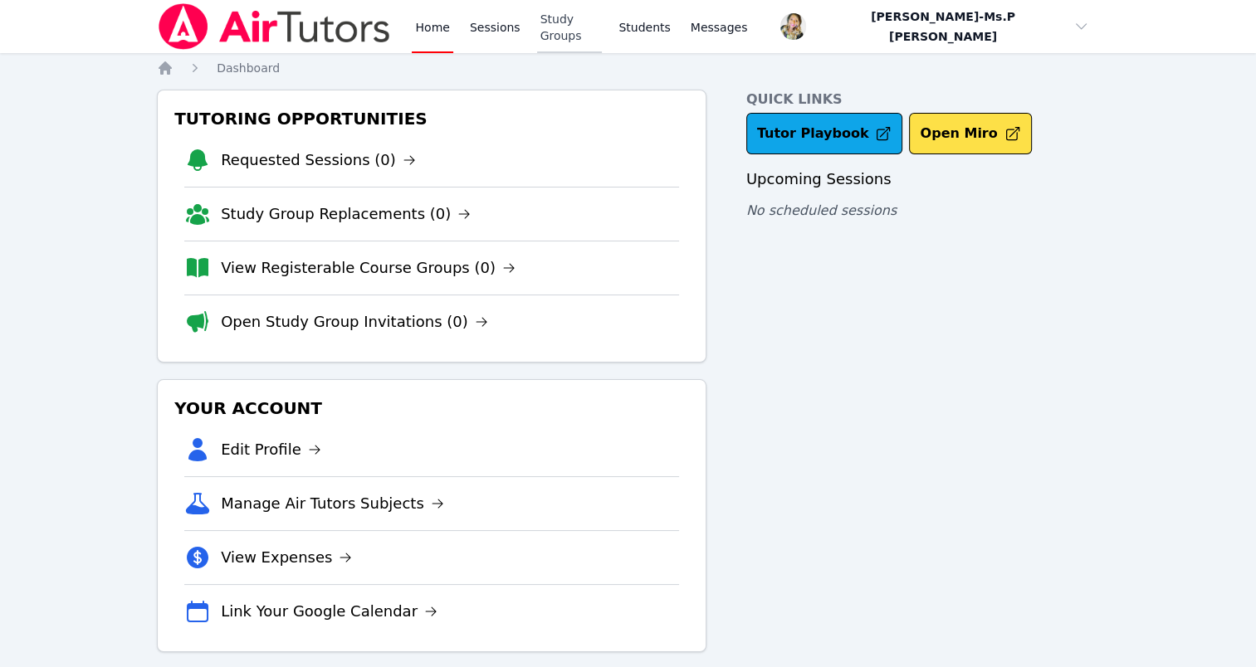
click at [587, 30] on link "Study Groups" at bounding box center [570, 26] width 66 height 53
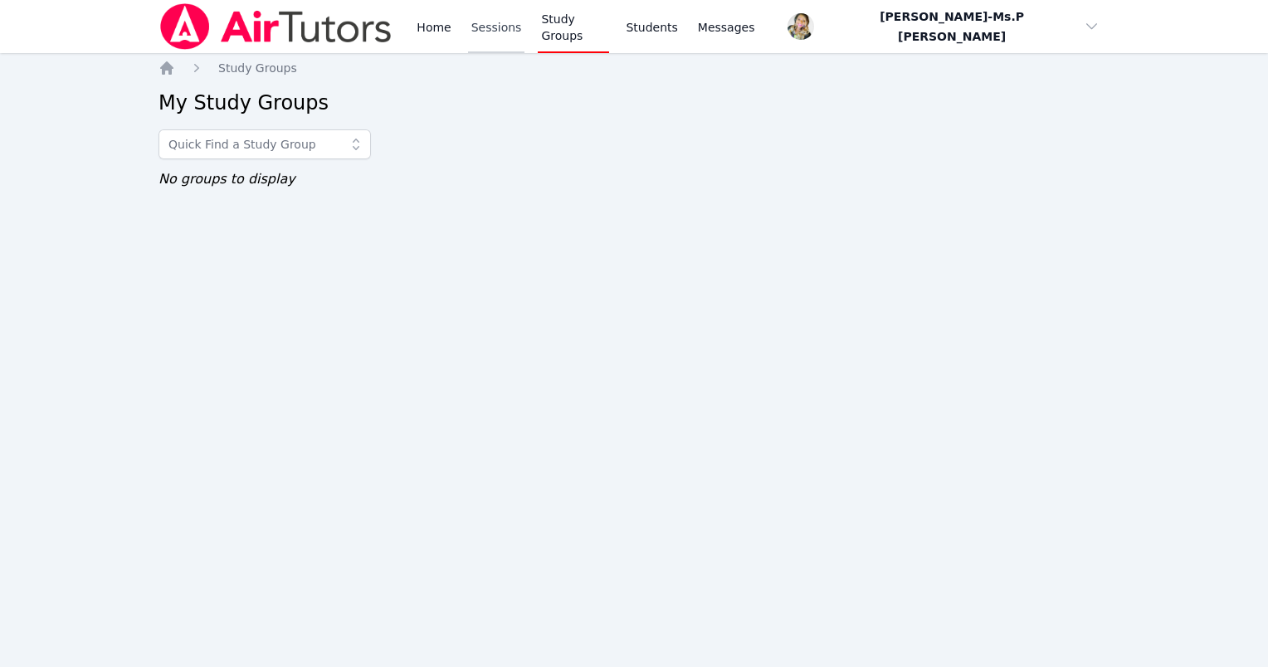
click at [511, 27] on link "Sessions" at bounding box center [496, 26] width 57 height 53
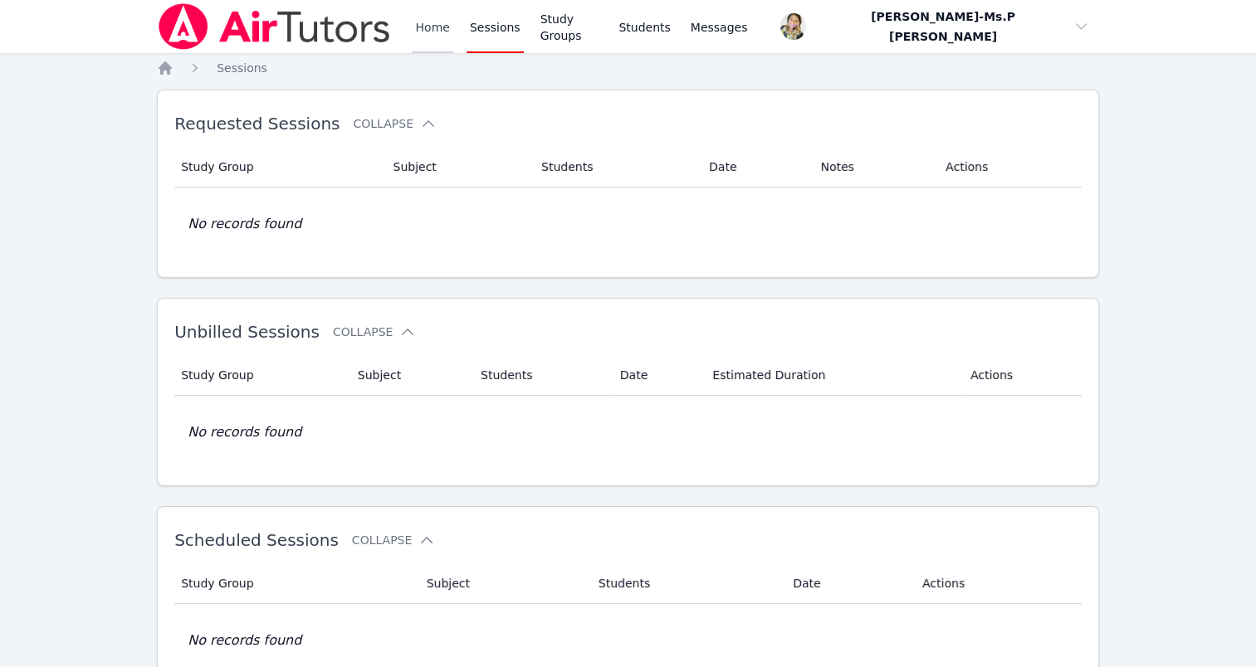
click at [437, 29] on link "Home" at bounding box center [432, 26] width 41 height 53
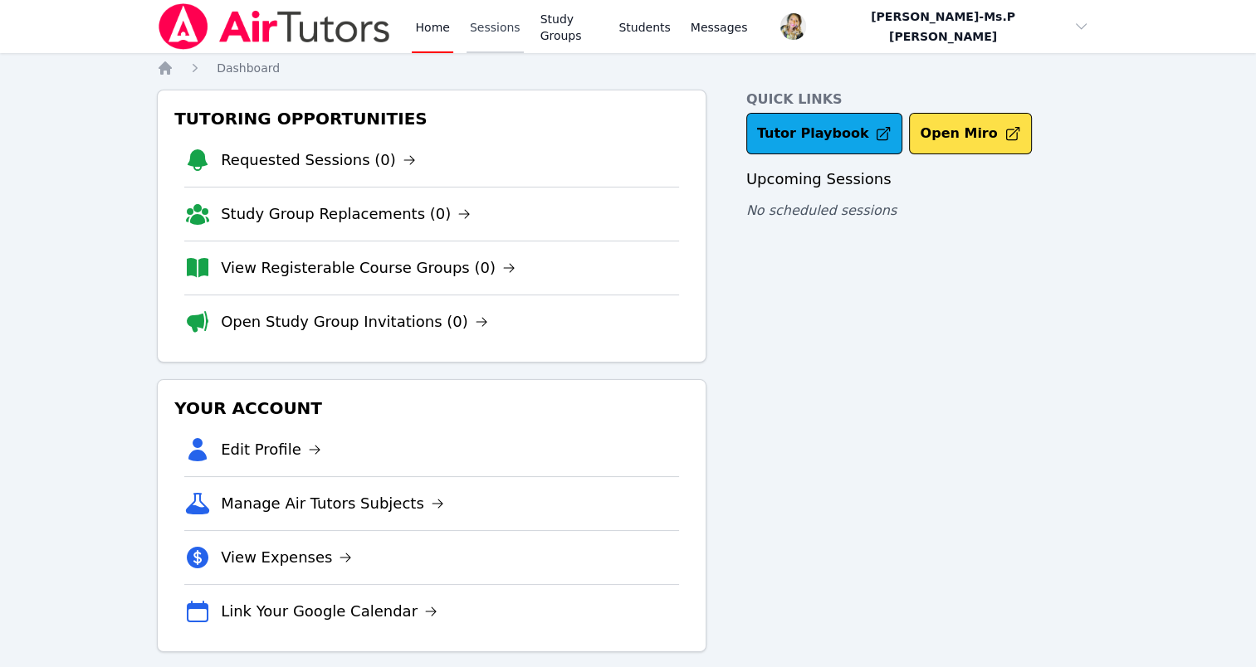
click at [500, 33] on link "Sessions" at bounding box center [494, 26] width 57 height 53
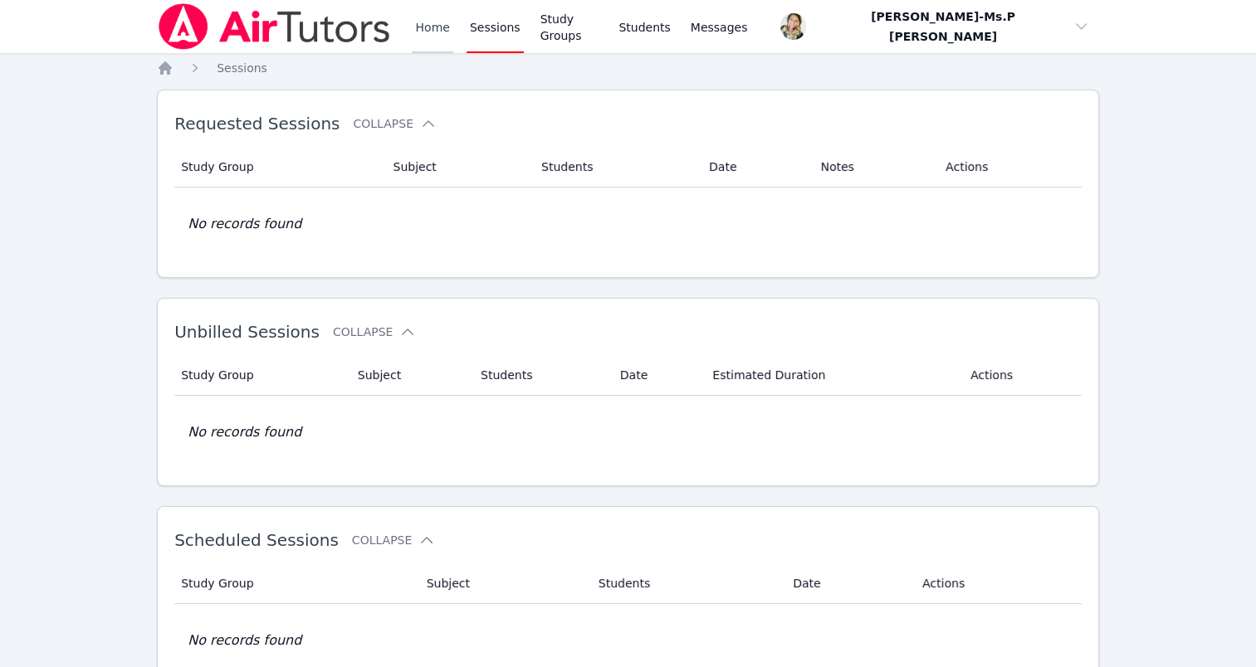
click at [443, 24] on link "Home" at bounding box center [432, 26] width 41 height 53
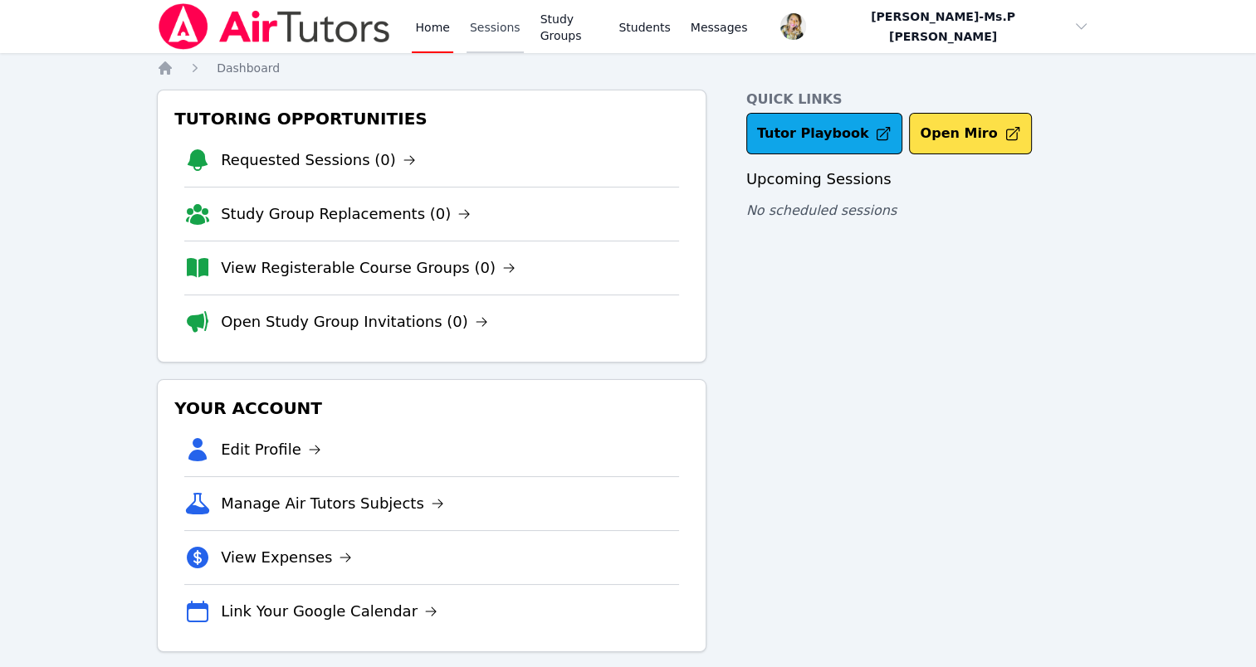
click at [485, 23] on link "Sessions" at bounding box center [494, 26] width 57 height 53
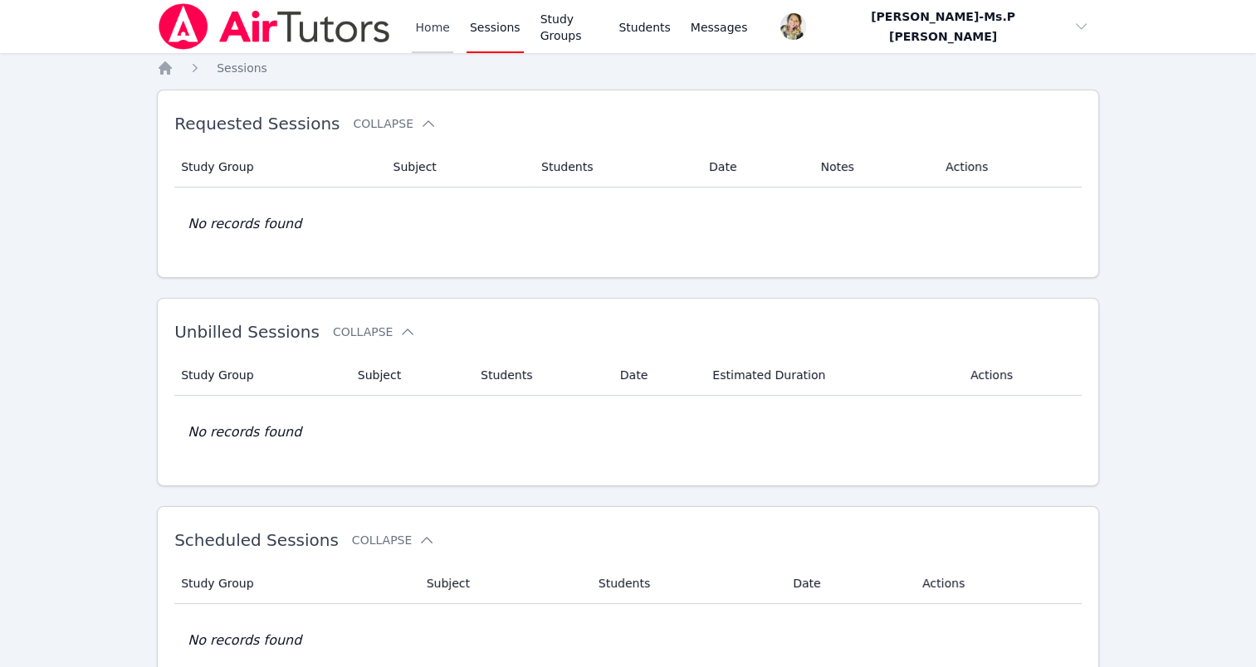
click at [422, 32] on link "Home" at bounding box center [432, 26] width 41 height 53
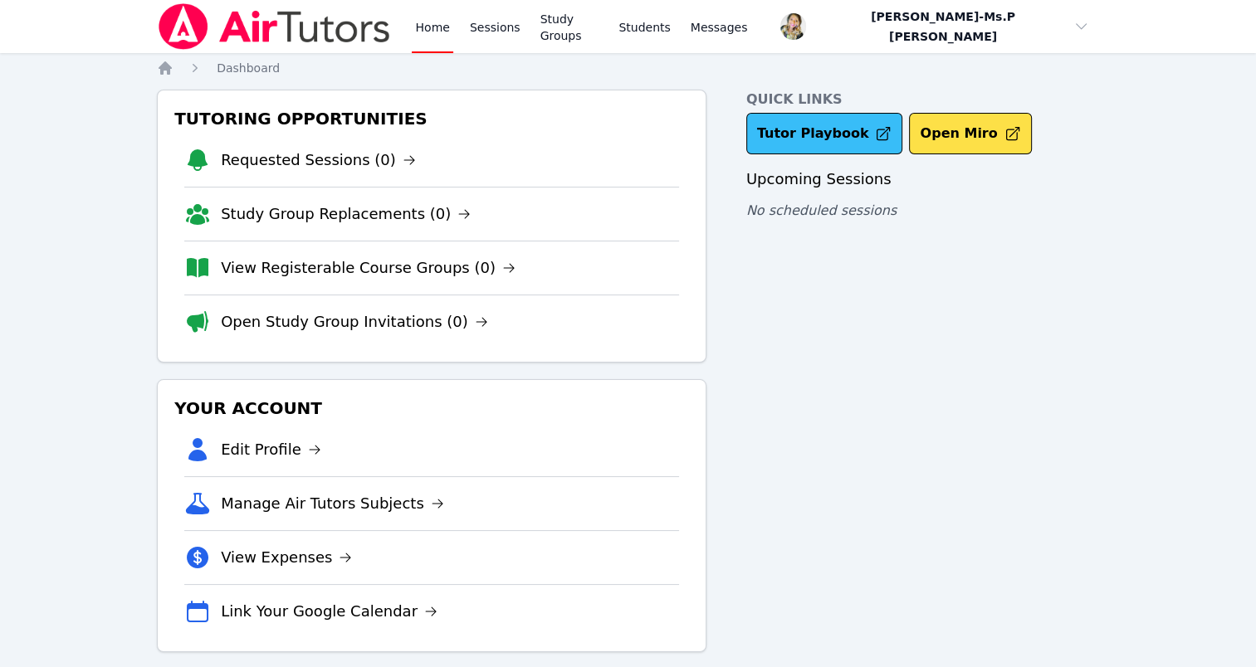
click at [810, 120] on link "Tutor Playbook" at bounding box center [824, 133] width 157 height 41
click at [475, 30] on link "Sessions" at bounding box center [494, 26] width 57 height 53
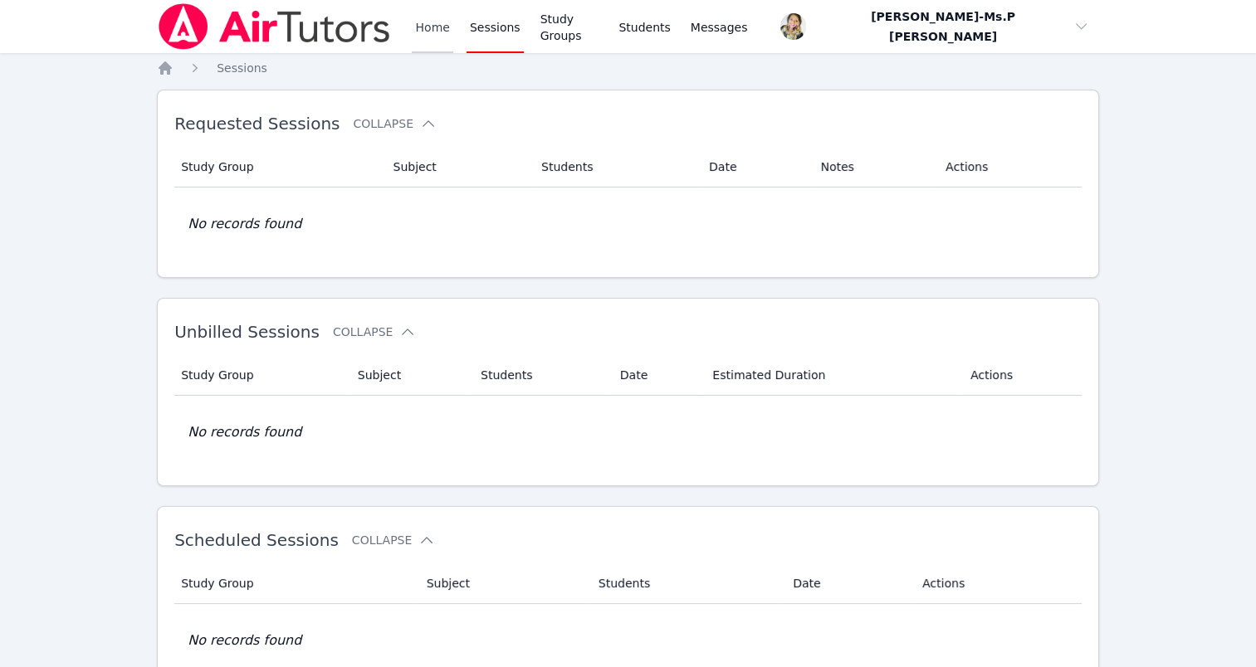
click at [432, 32] on link "Home" at bounding box center [432, 26] width 41 height 53
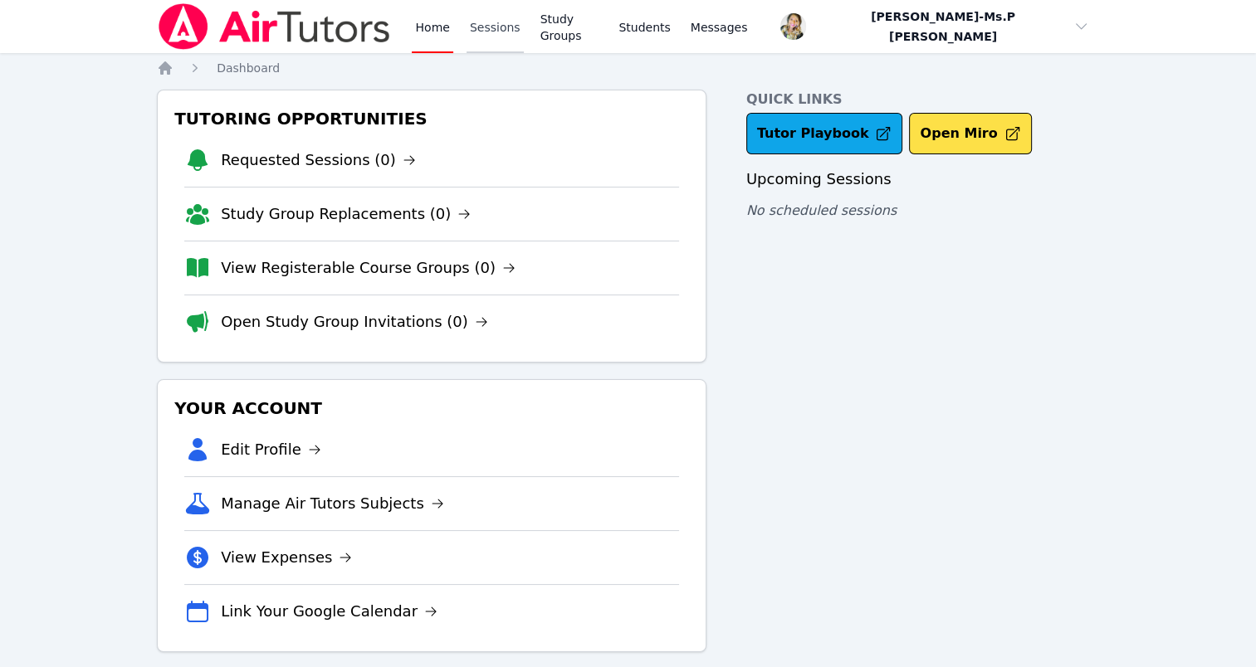
click at [504, 23] on link "Sessions" at bounding box center [494, 26] width 57 height 53
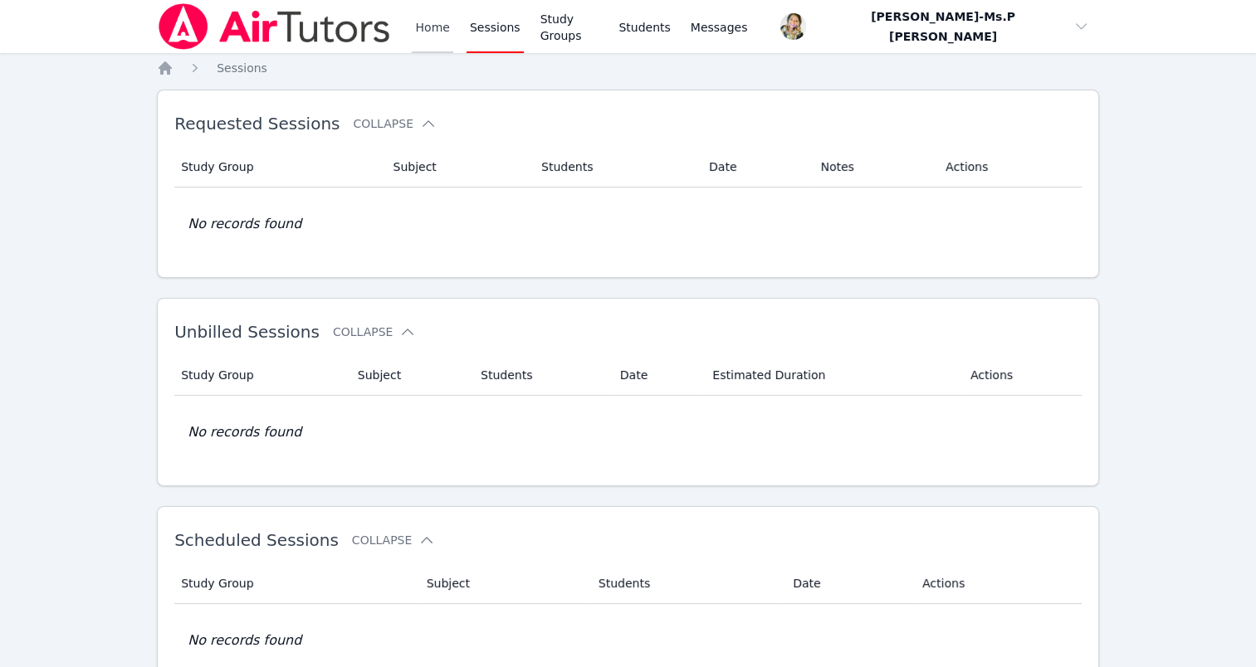
click at [415, 31] on link "Home" at bounding box center [432, 26] width 41 height 53
